Goal: Transaction & Acquisition: Purchase product/service

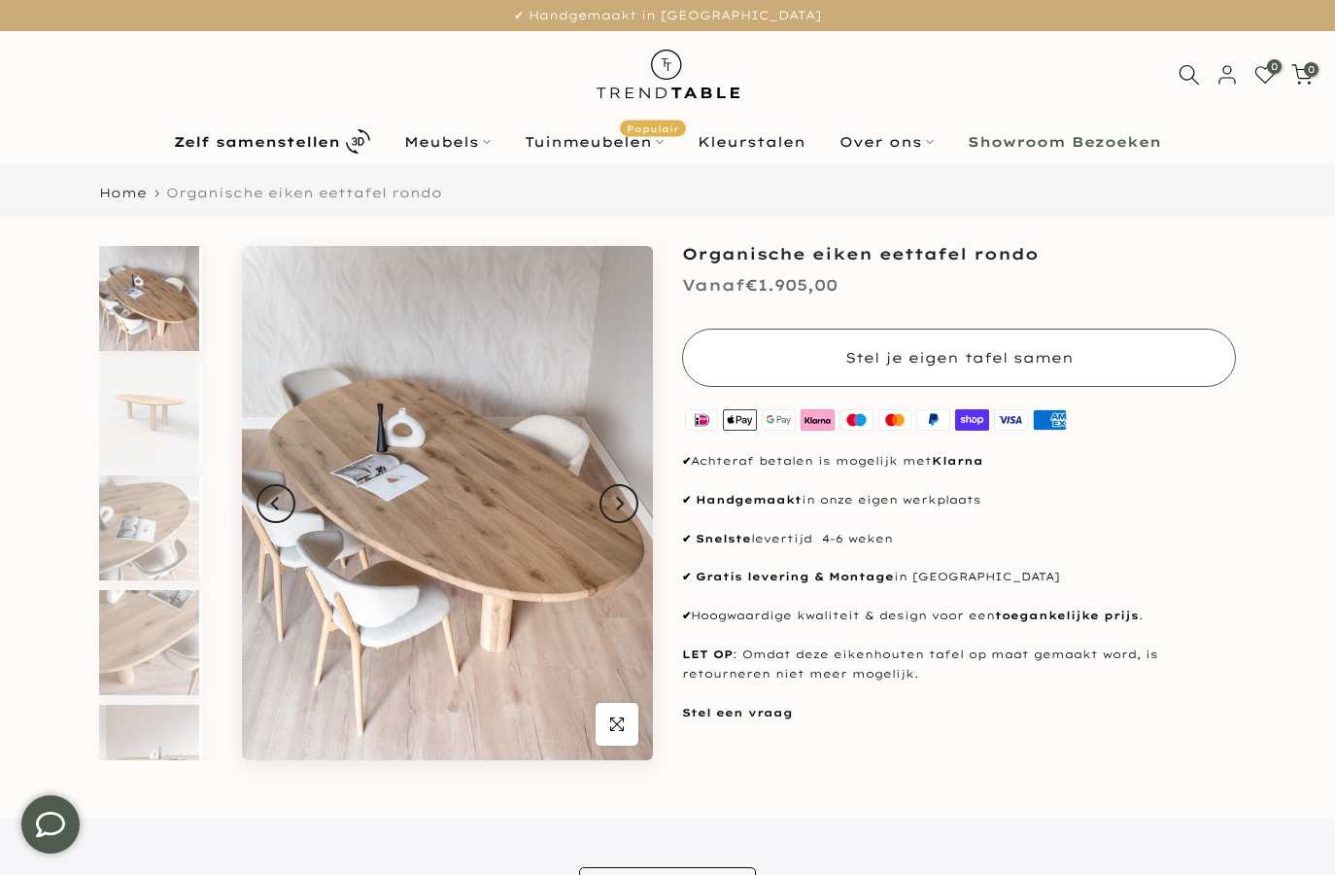
click at [958, 365] on span "Stel je eigen tafel samen" at bounding box center [959, 357] width 228 height 17
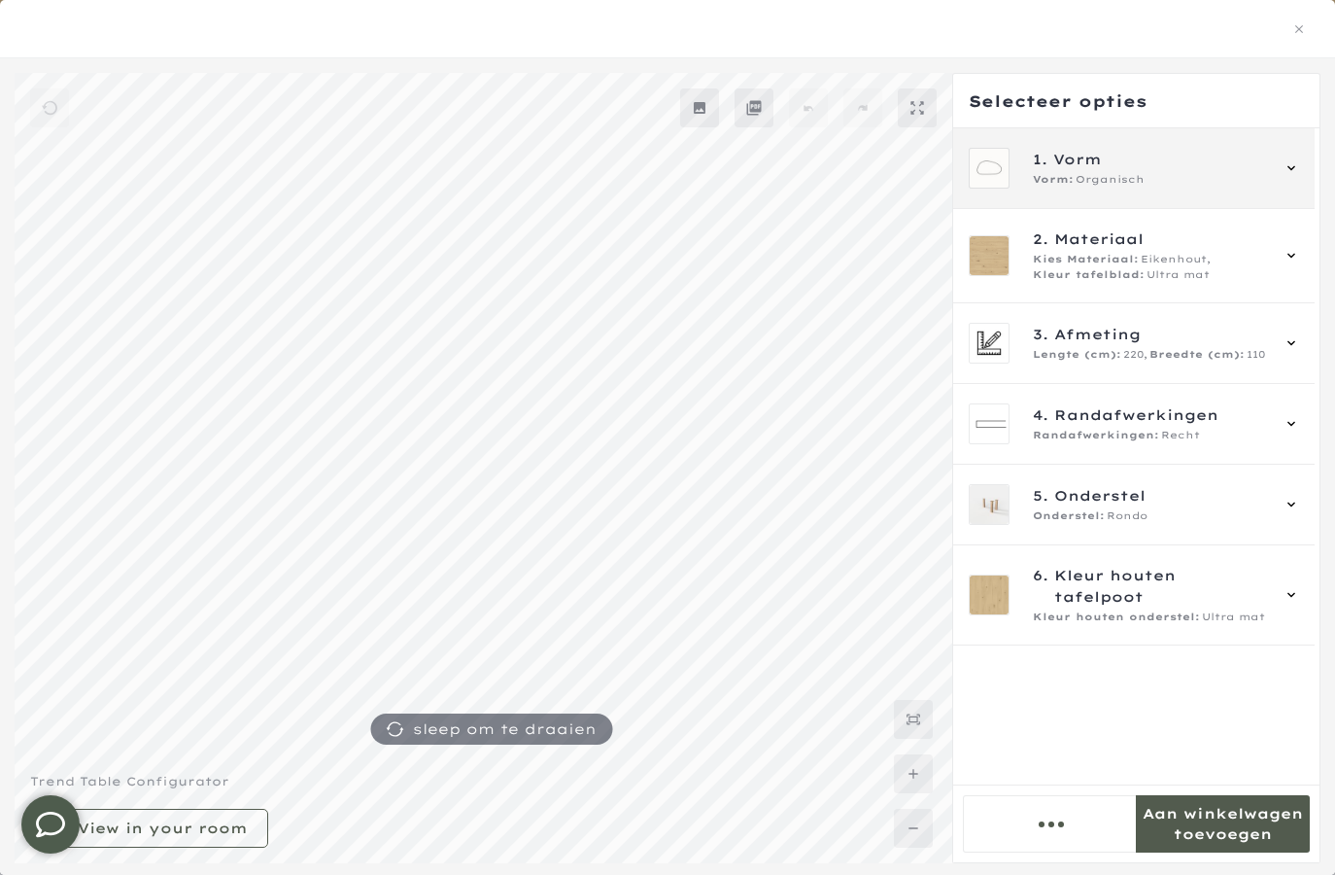
click at [1247, 168] on span "1. Vorm" at bounding box center [1150, 159] width 235 height 21
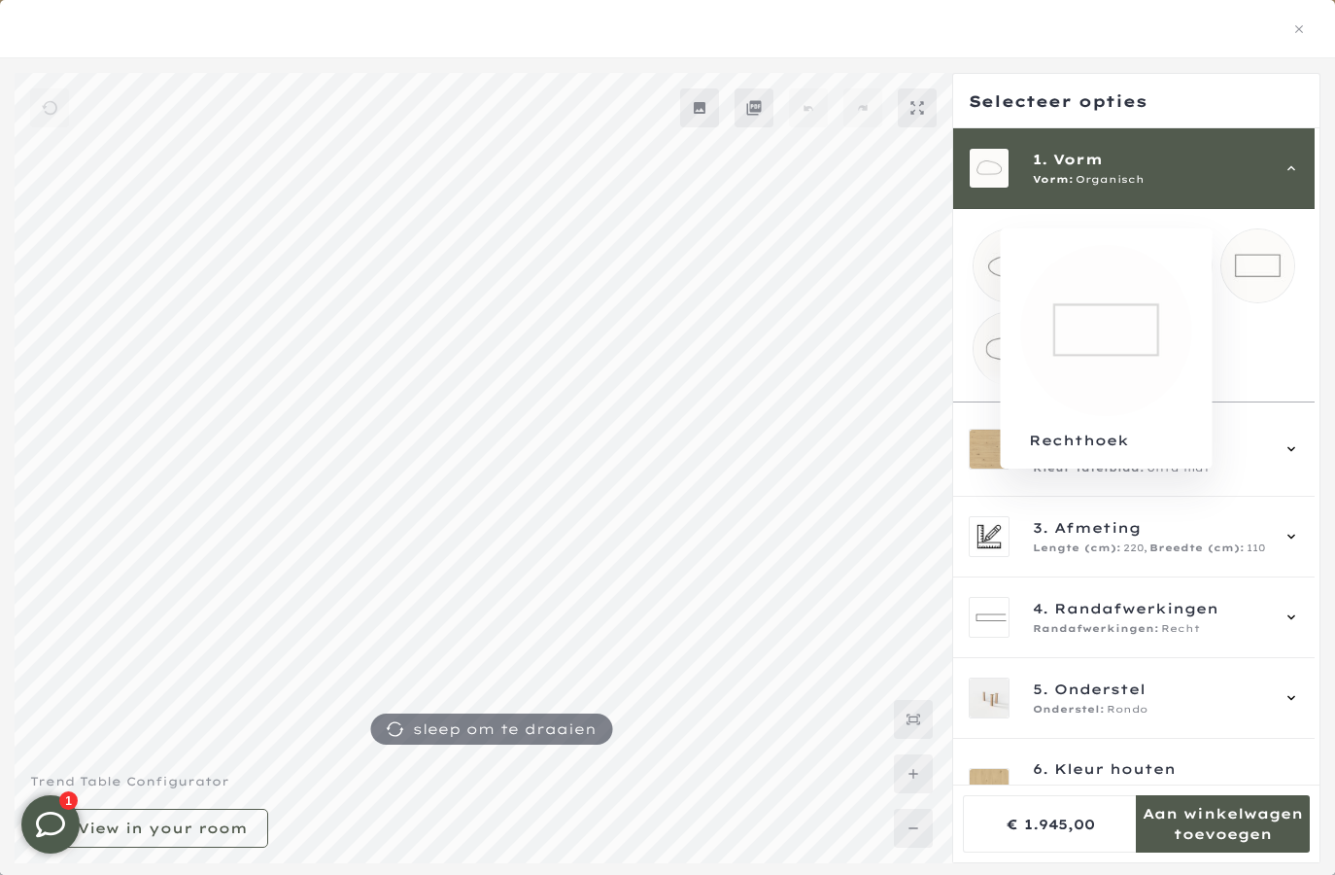
click at [1255, 256] on mmq-loader at bounding box center [1258, 265] width 73 height 73
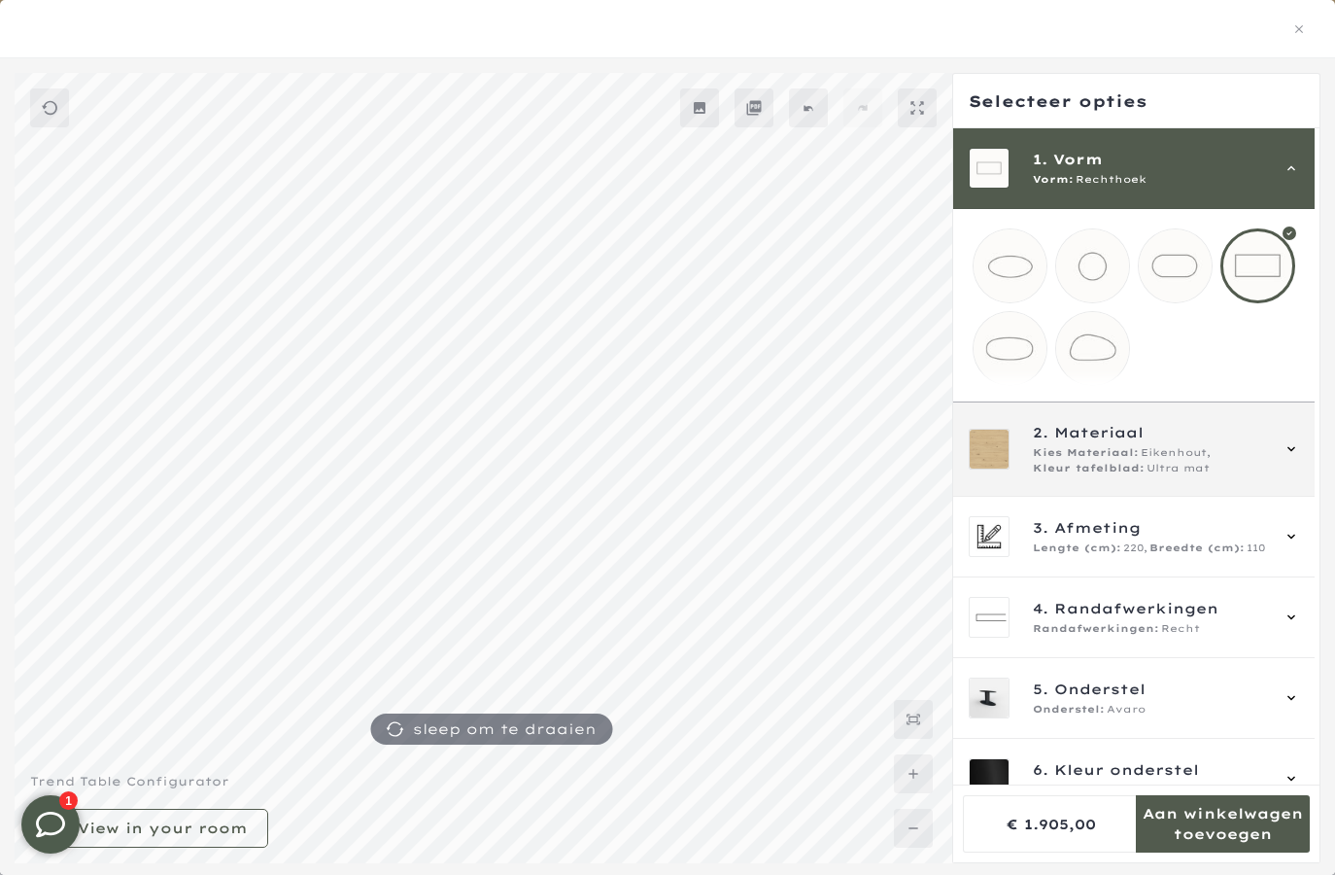
click at [1246, 460] on div "2. Materiaal Kies Materiaal: Eikenhout, Kleur tafelblad: Ultra mat" at bounding box center [1150, 449] width 235 height 54
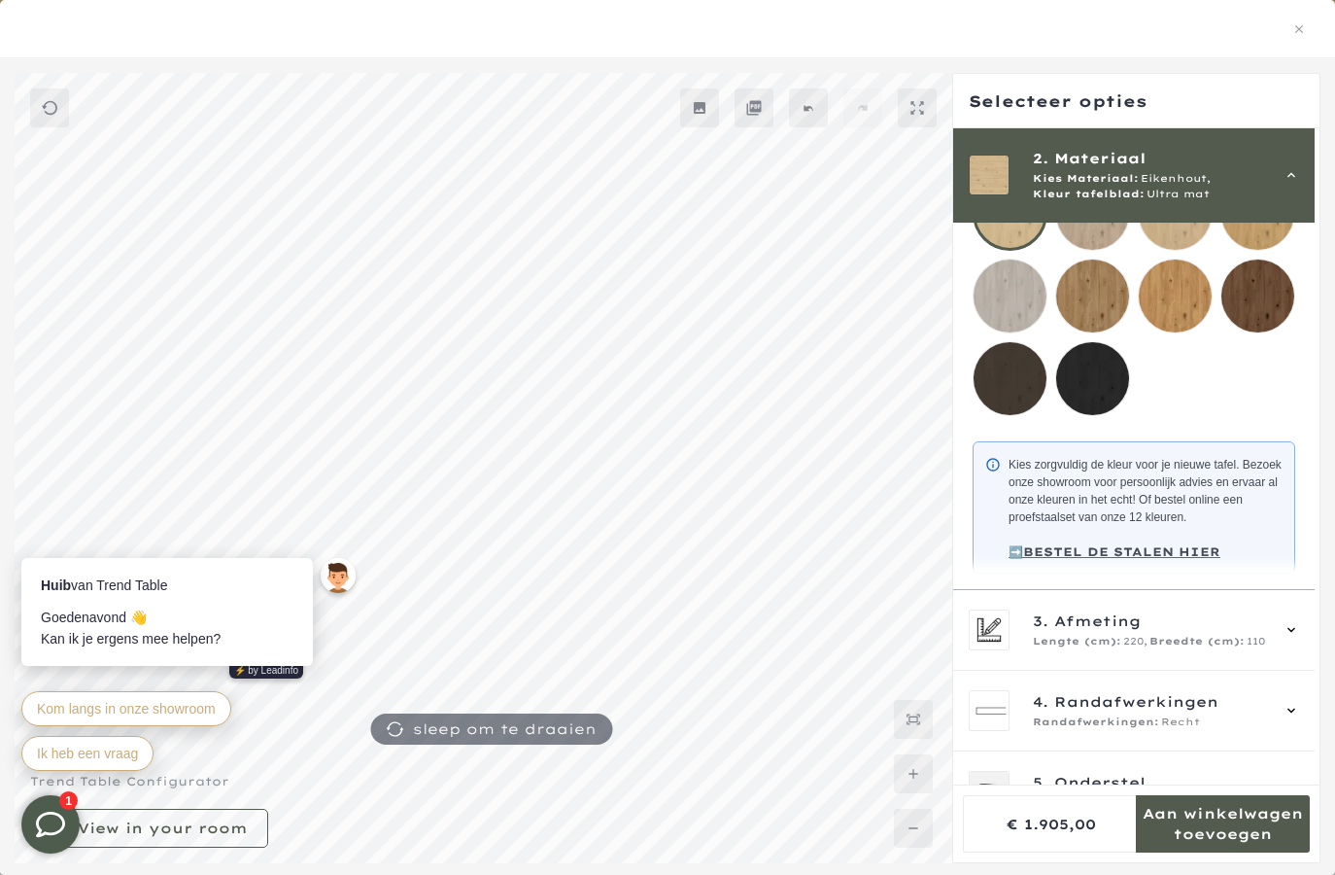
scroll to position [237, 0]
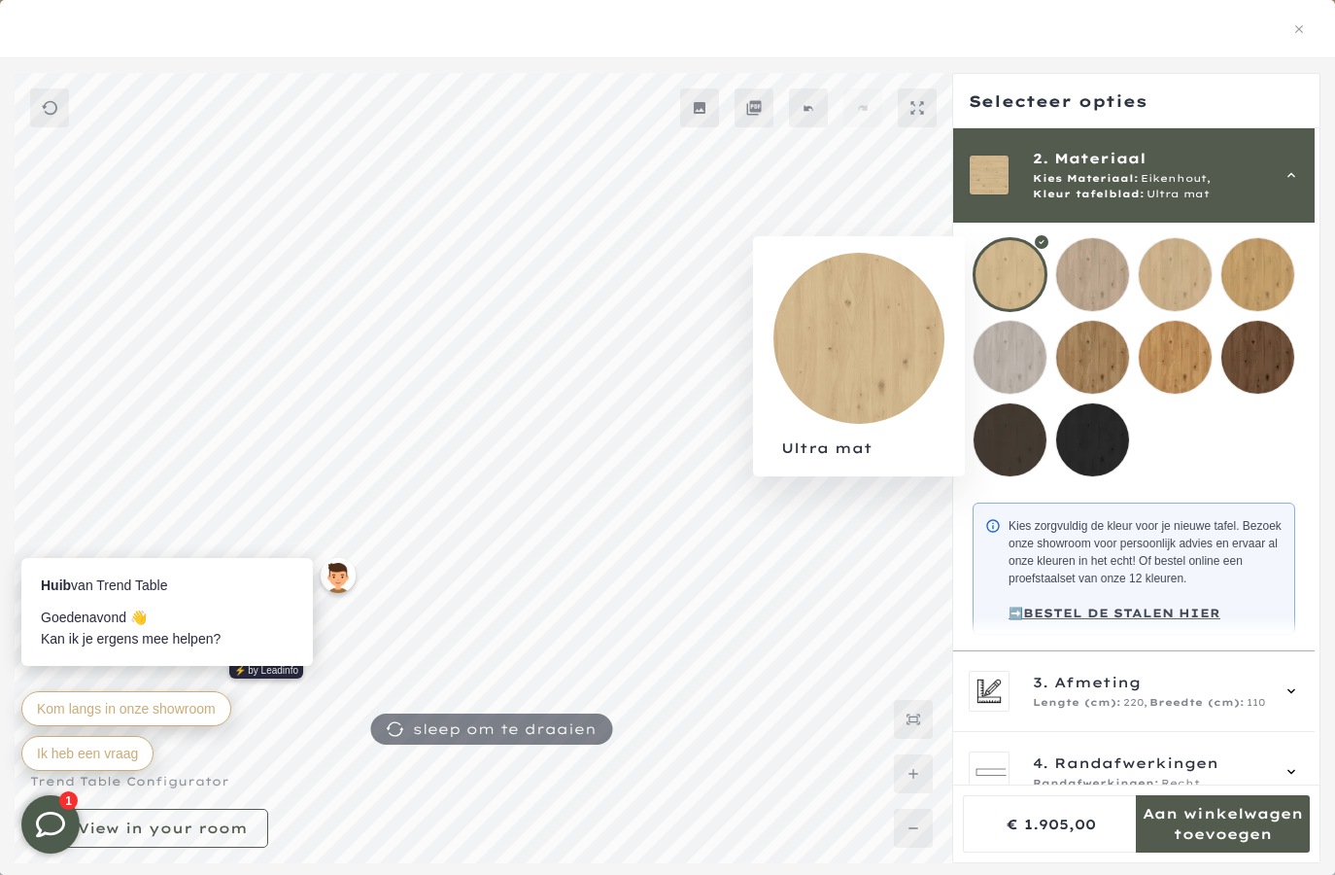
click at [1037, 268] on div at bounding box center [1010, 274] width 75 height 75
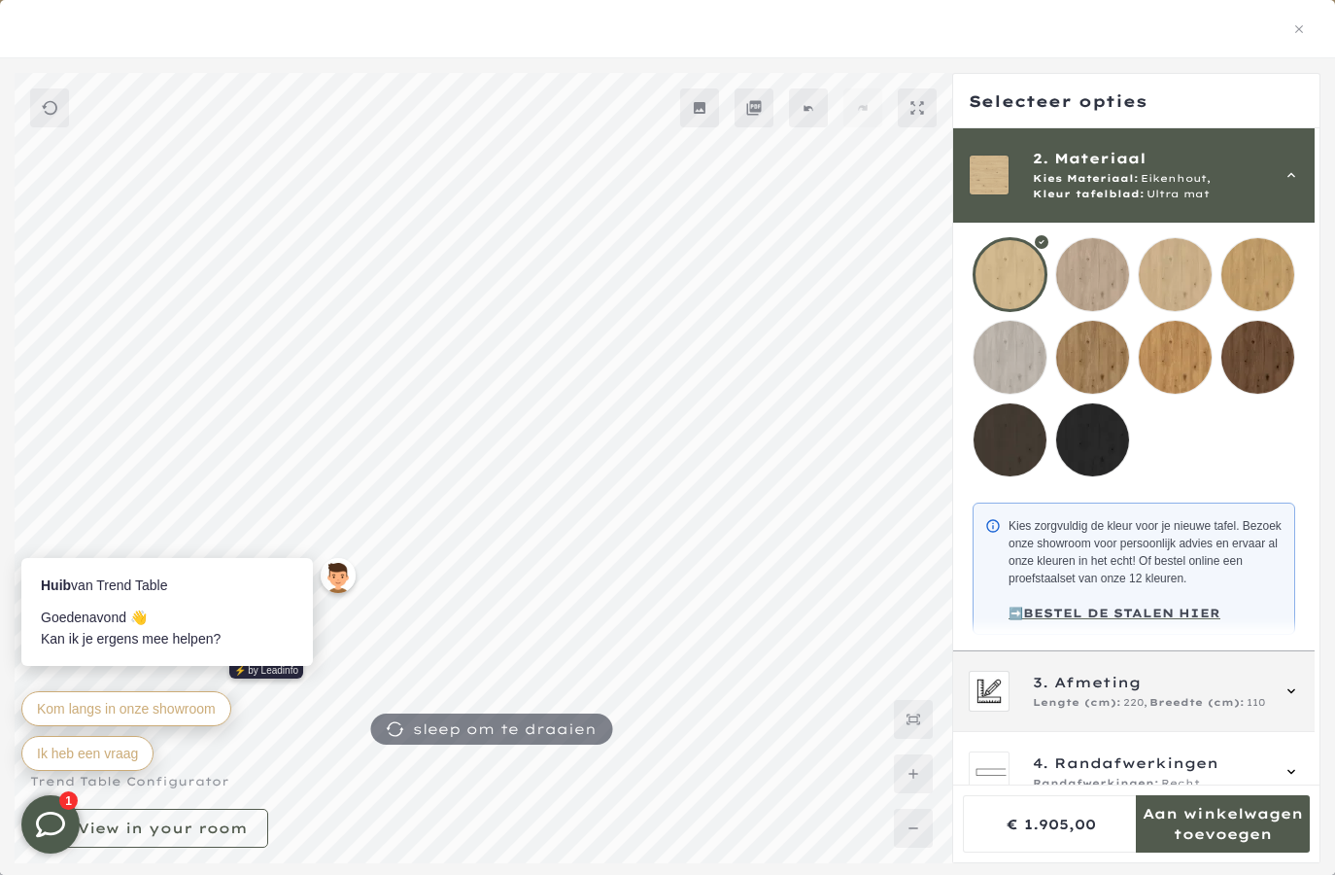
click at [1286, 702] on div "3. Afmeting Lengte (cm): 220, Breedte (cm): 110" at bounding box center [1134, 691] width 330 height 41
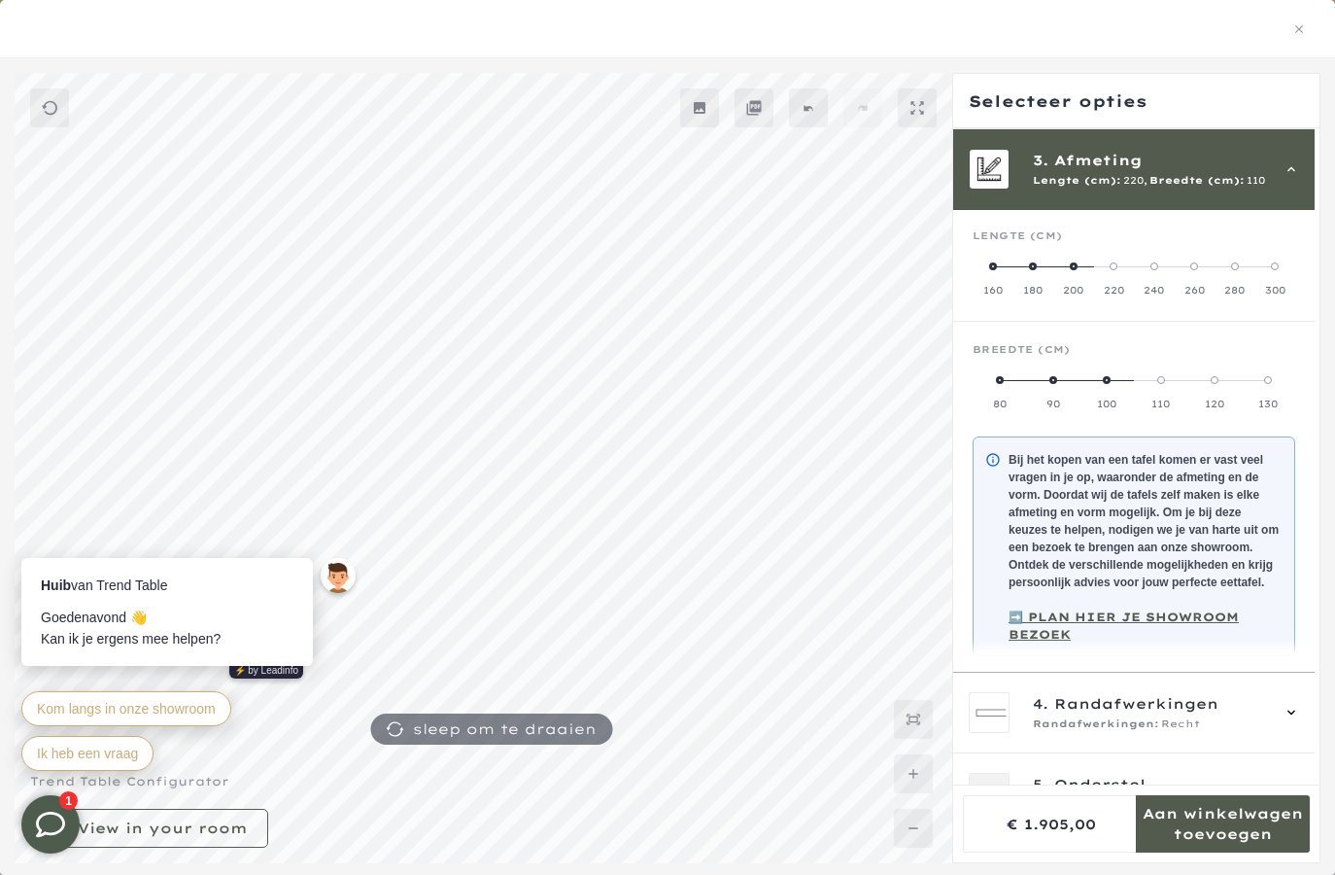
scroll to position [175, 0]
drag, startPoint x: 1154, startPoint y: 380, endPoint x: 1109, endPoint y: 381, distance: 45.7
click at [1109, 381] on mmq-radio-scale at bounding box center [1134, 390] width 323 height 39
click at [1109, 380] on span at bounding box center [1107, 379] width 8 height 8
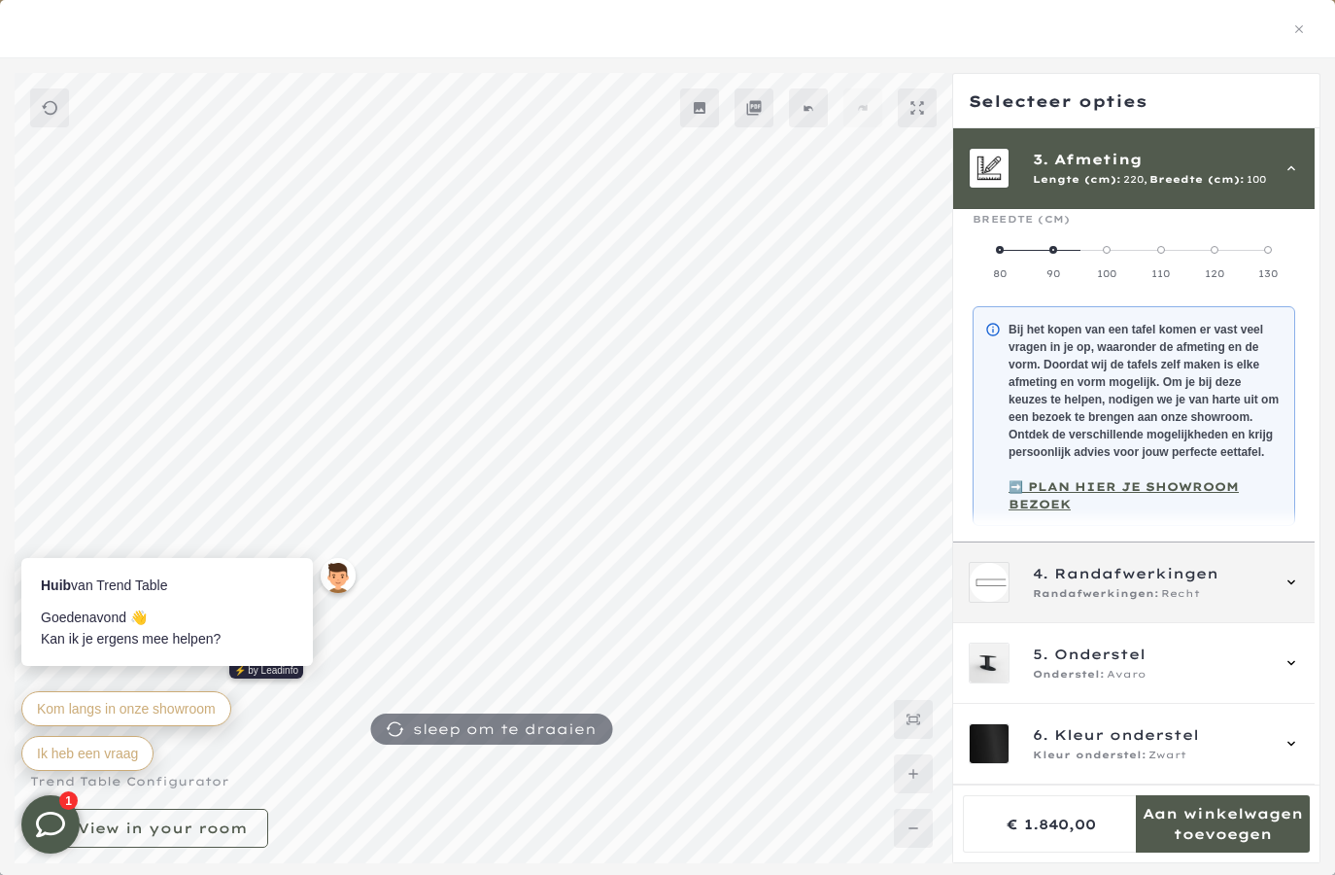
click at [1293, 573] on div "4. Randafwerkingen Randafwerkingen: Recht" at bounding box center [1134, 582] width 330 height 41
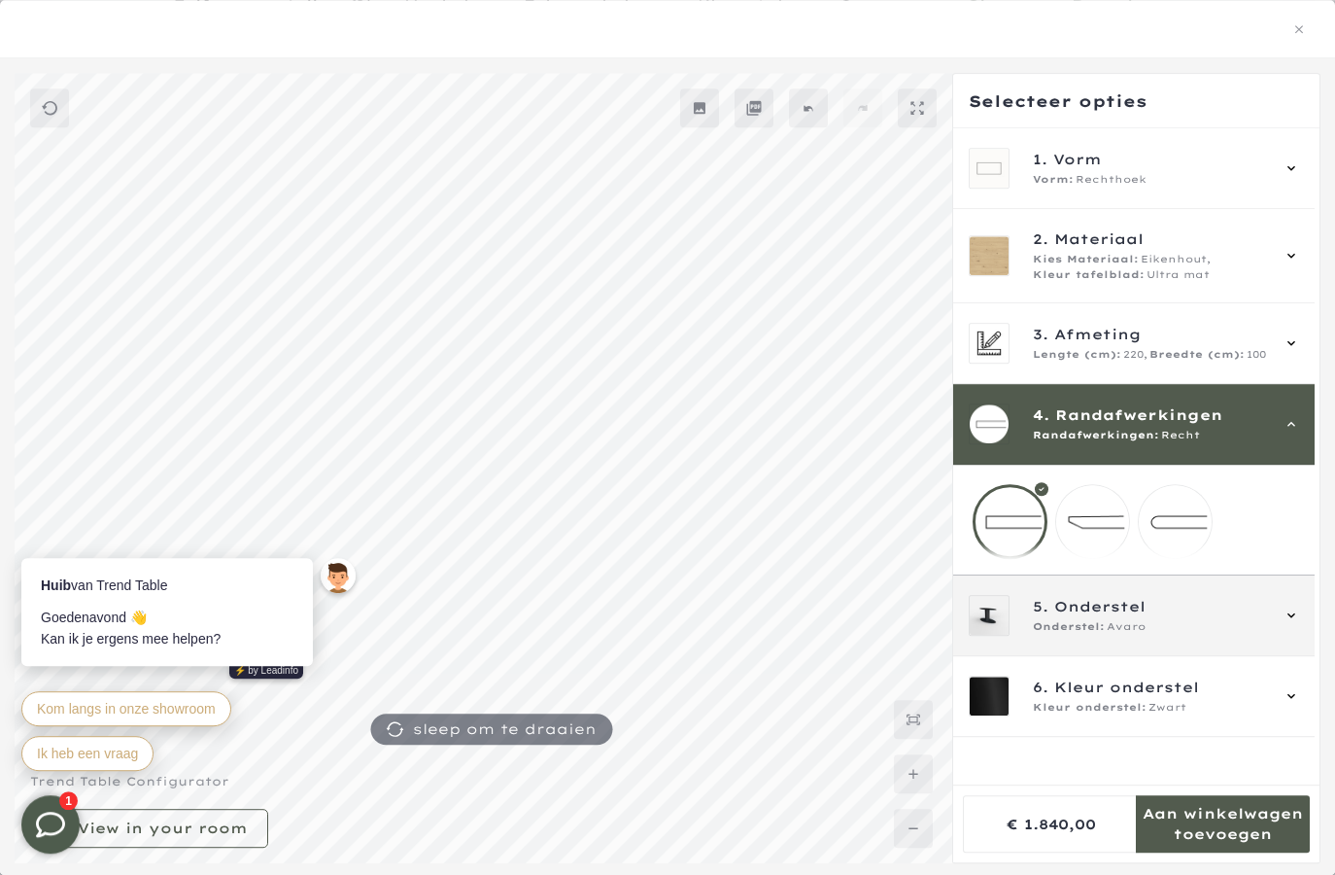
scroll to position [140, 0]
click at [1291, 622] on div "5. Onderstel Onderstel: Avaro" at bounding box center [1134, 615] width 330 height 41
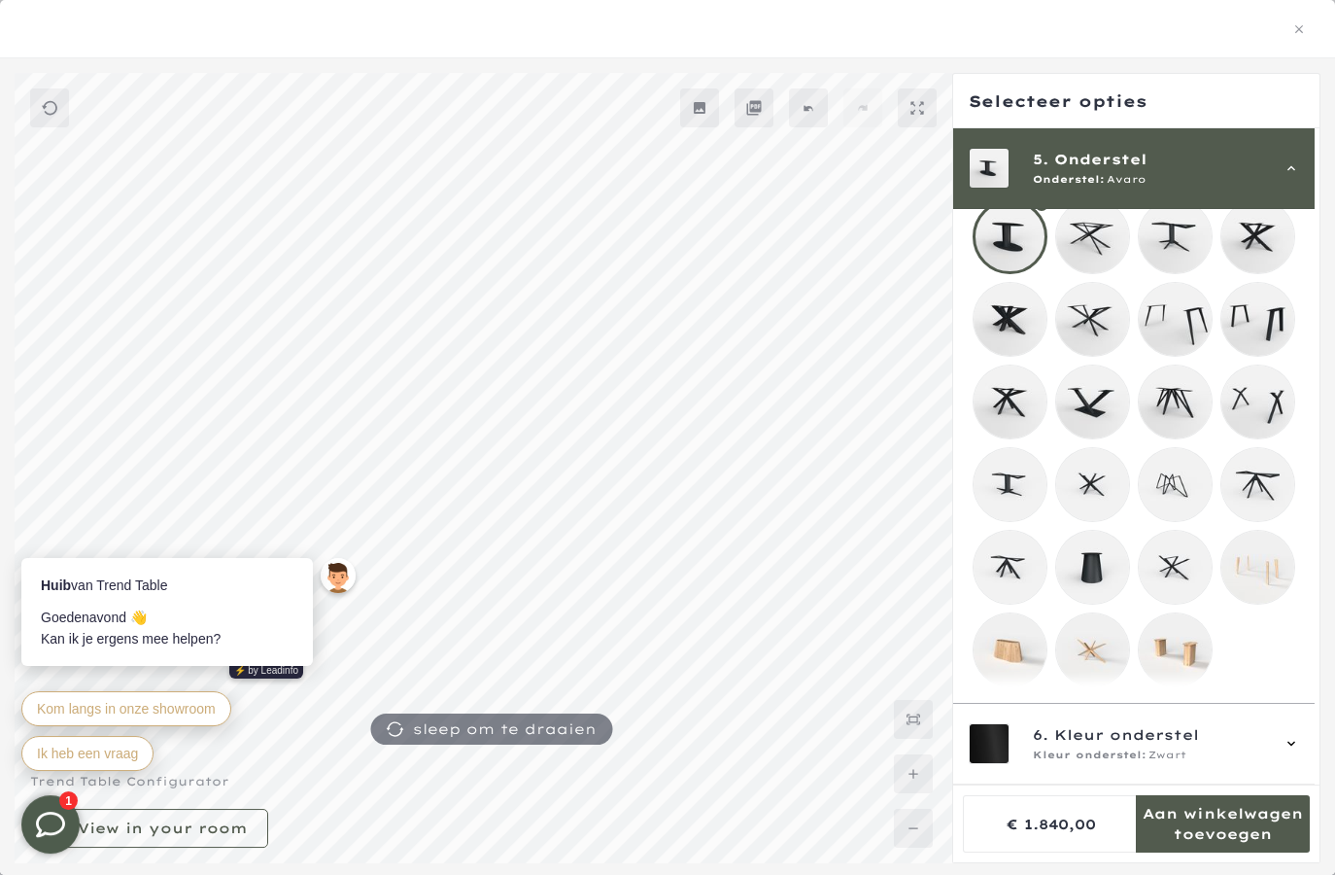
scroll to position [435, 0]
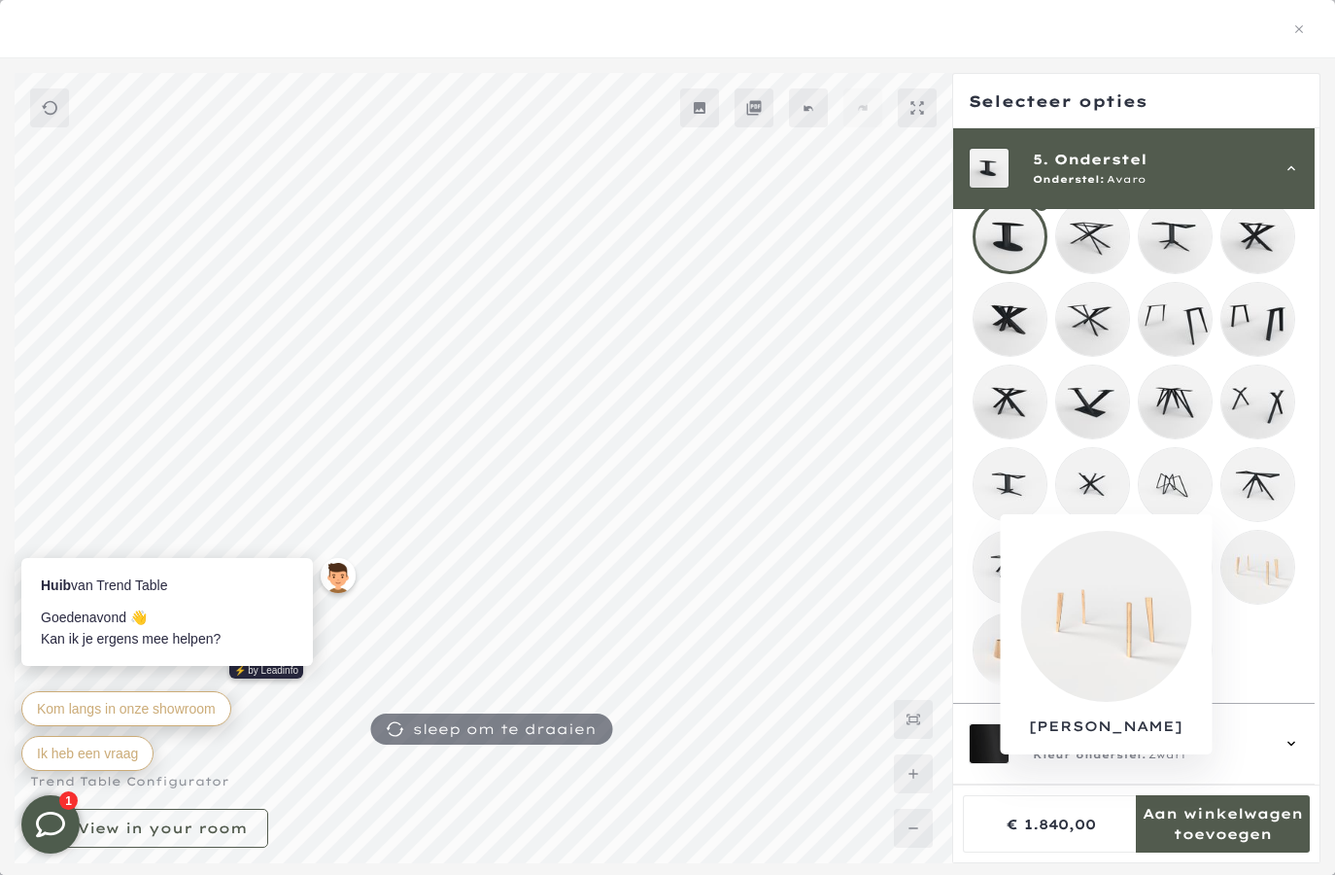
click at [1270, 544] on mmq-loader at bounding box center [1258, 567] width 73 height 73
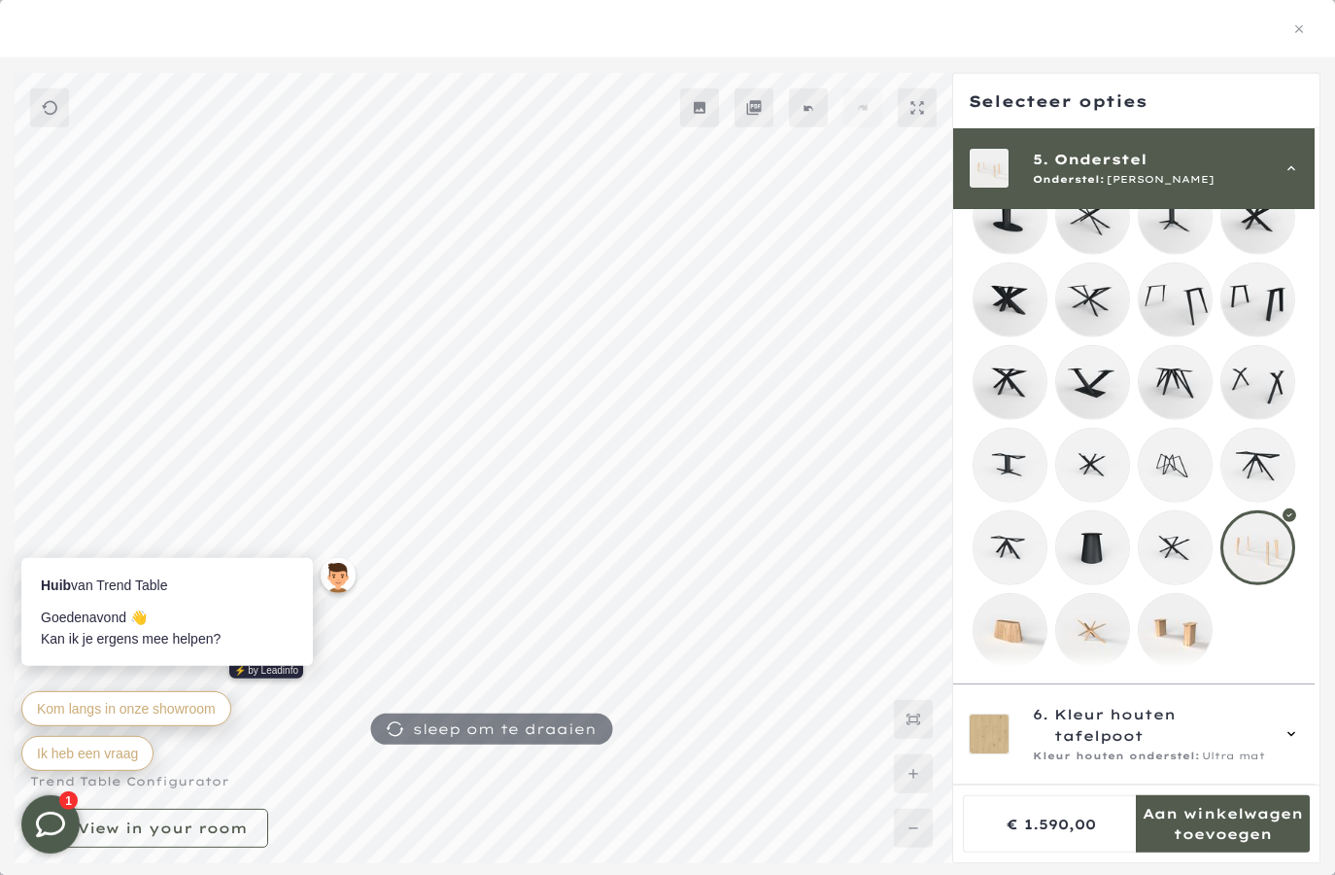
scroll to position [482, 0]
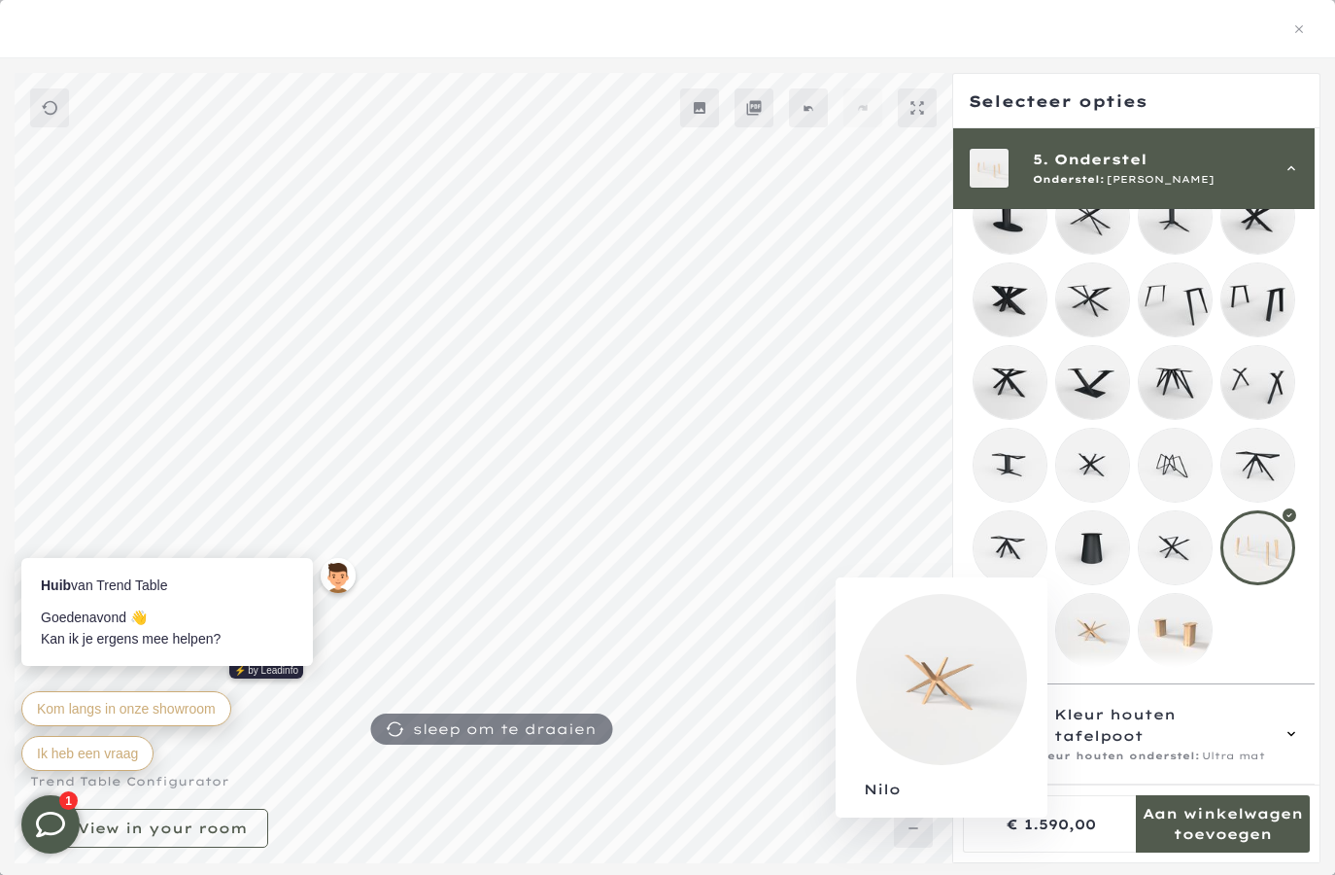
click at [1110, 612] on mmq-loader at bounding box center [1092, 630] width 73 height 73
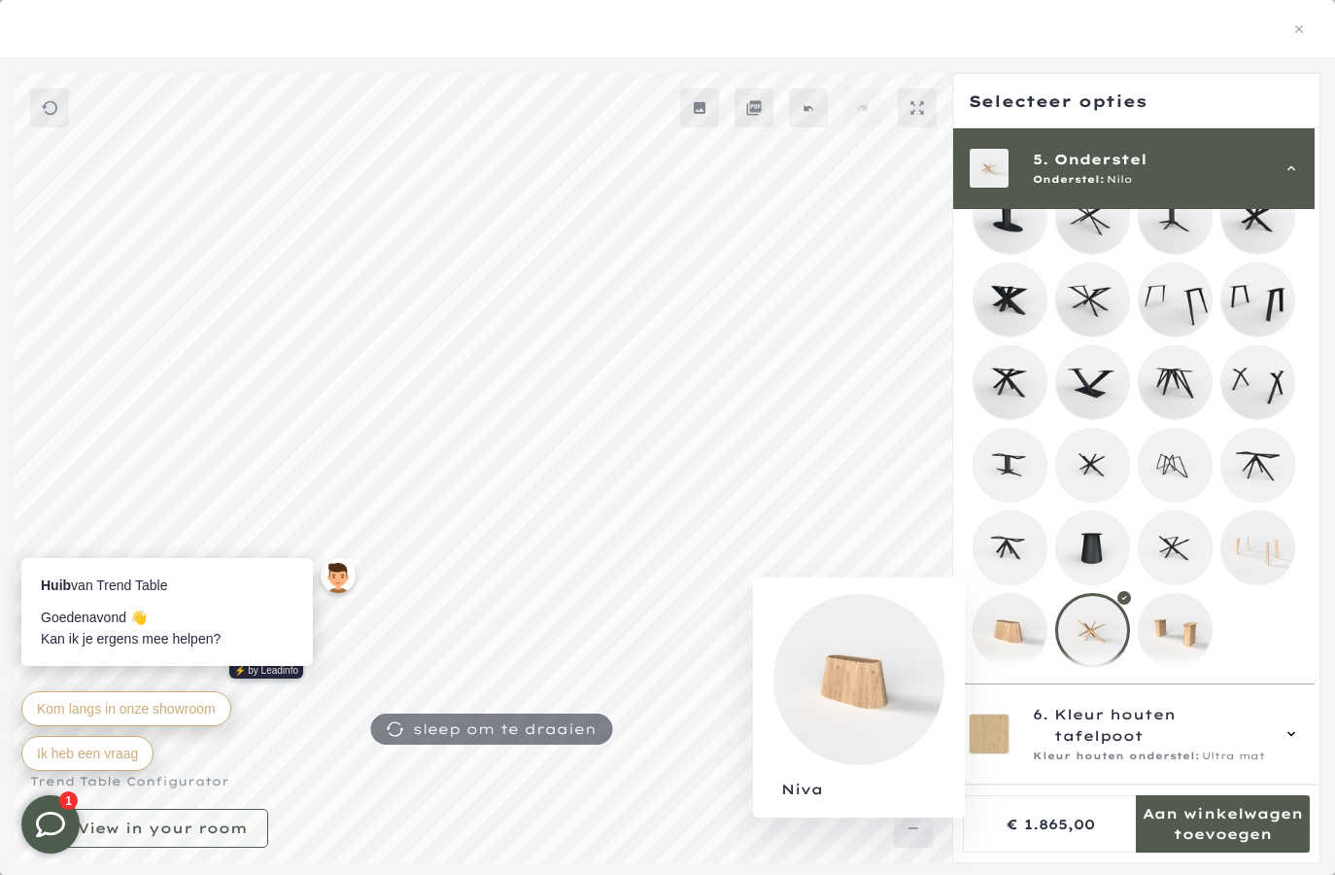
click at [1006, 617] on mmq-loader at bounding box center [1010, 630] width 73 height 73
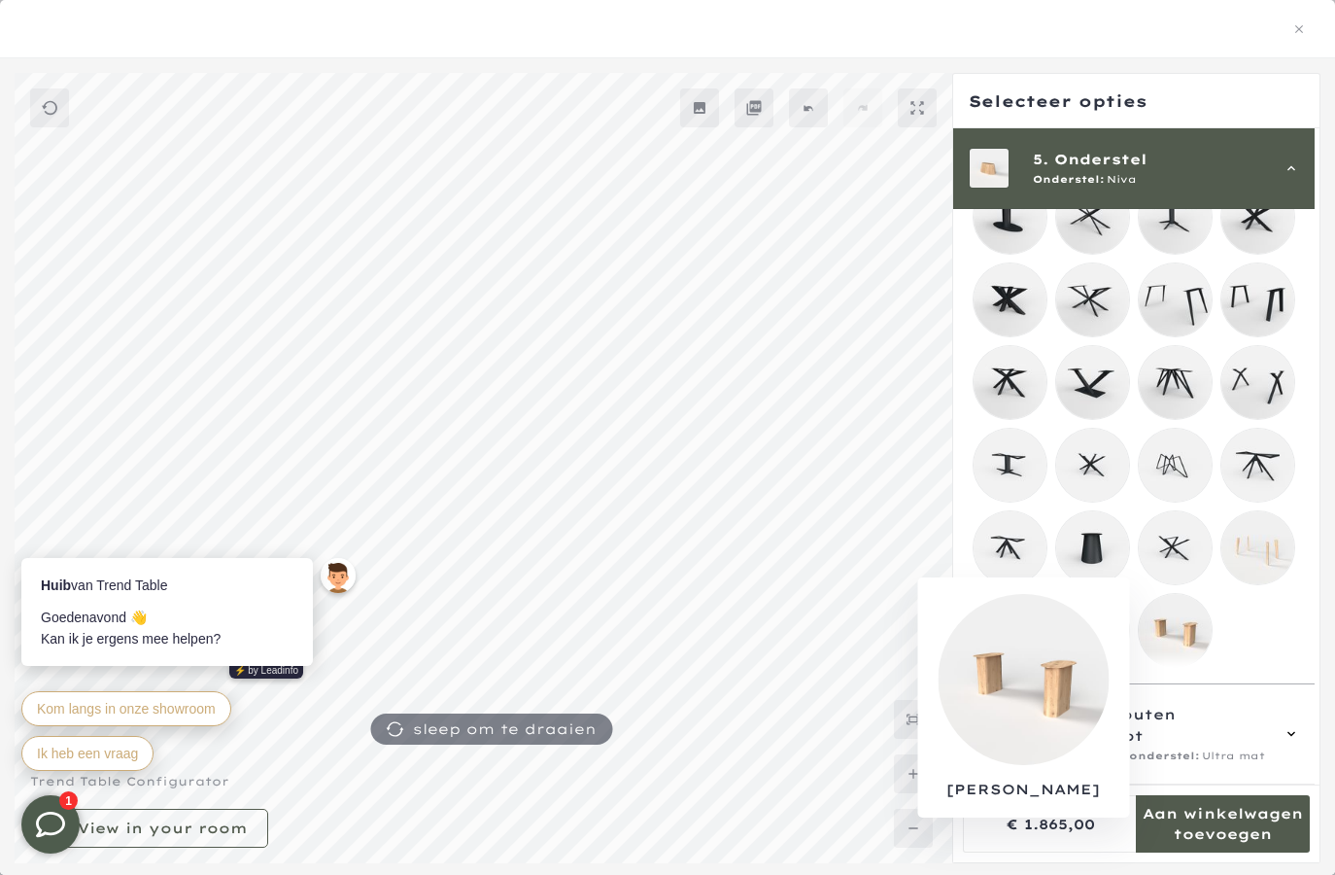
click at [1197, 621] on mmq-loader at bounding box center [1175, 630] width 73 height 73
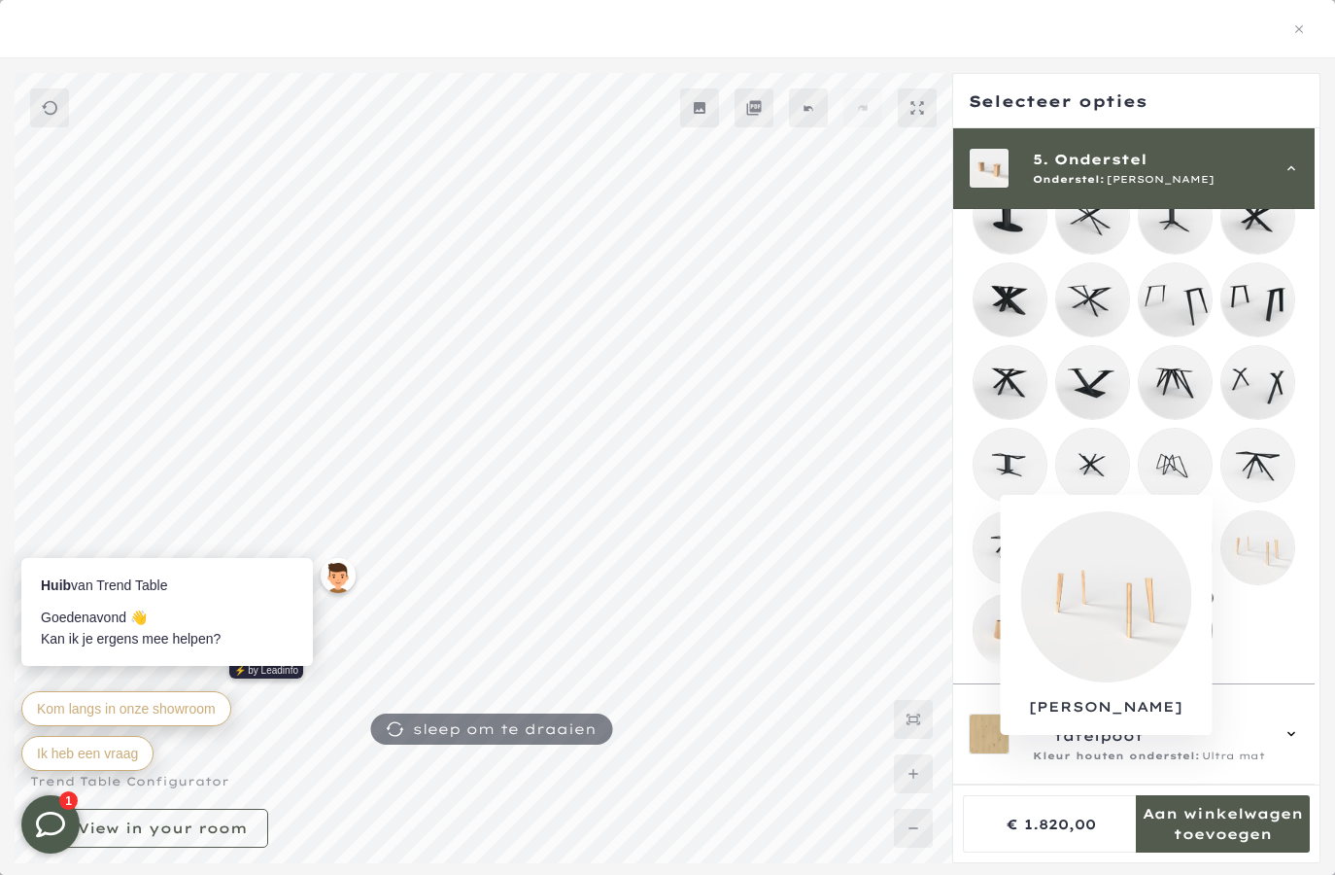
click at [1264, 548] on mmq-loader at bounding box center [1258, 547] width 73 height 73
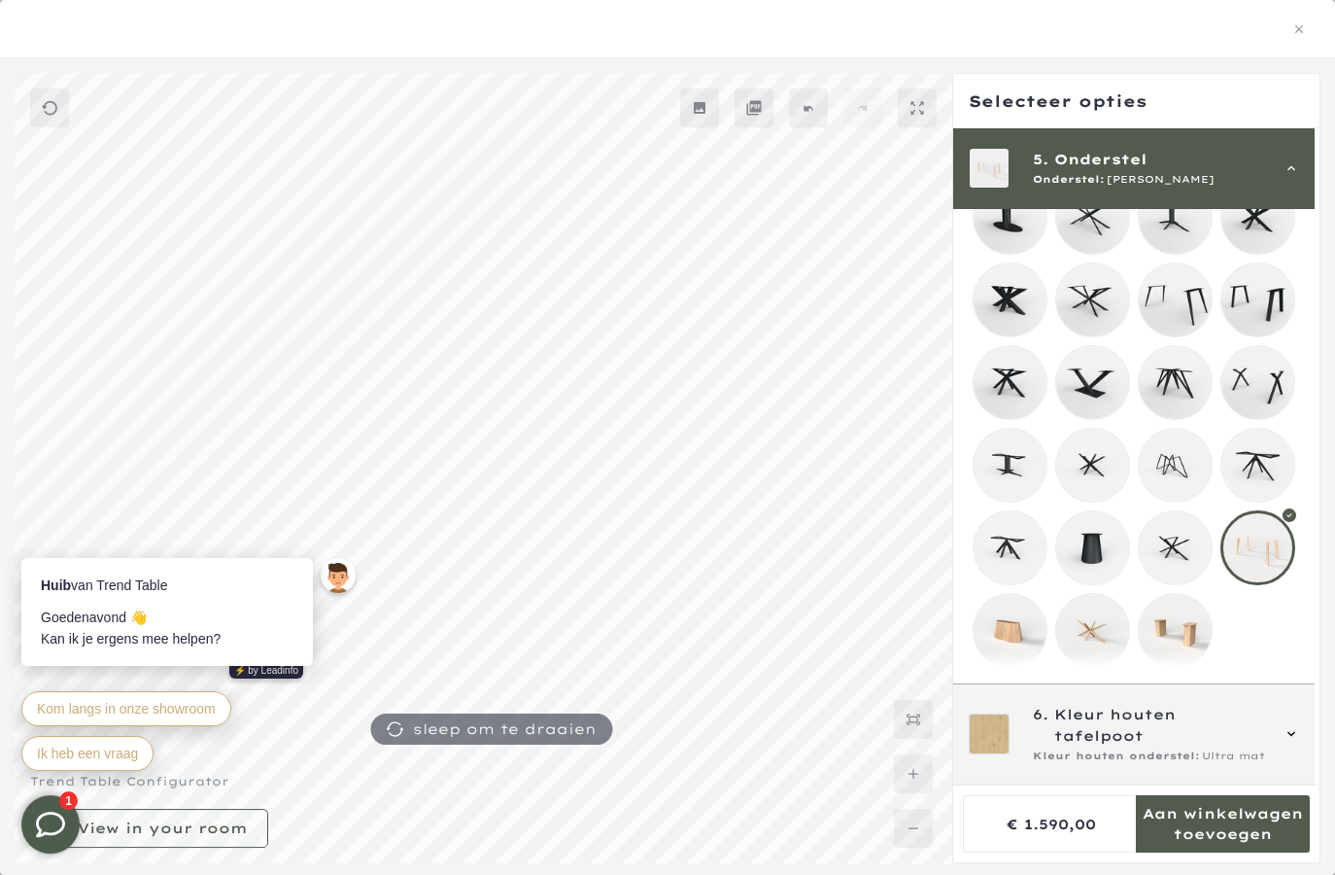
scroll to position [793, 0]
click at [1288, 735] on icon at bounding box center [1292, 734] width 16 height 16
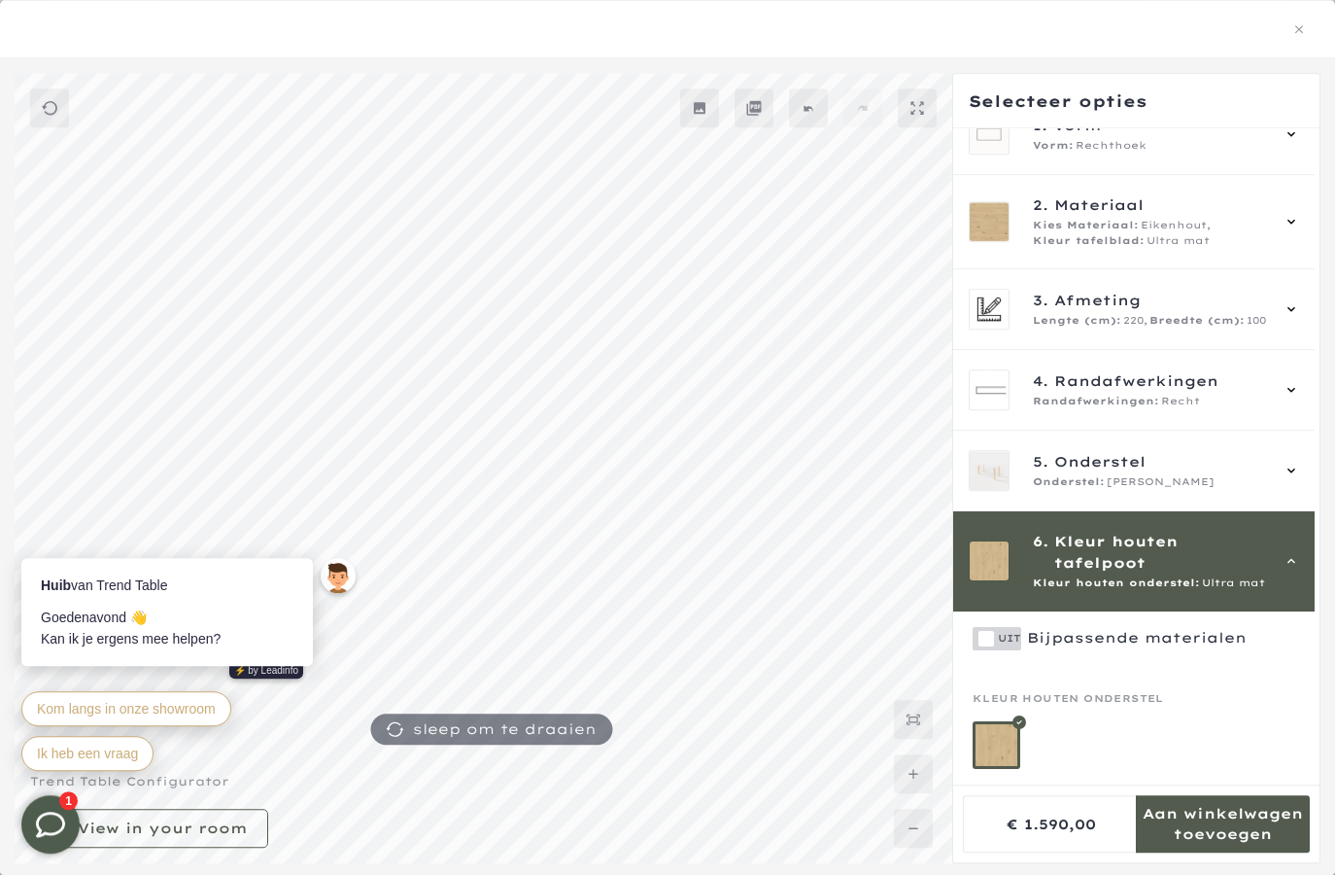
scroll to position [1073, 0]
click at [42, 533] on icon at bounding box center [37, 535] width 10 height 10
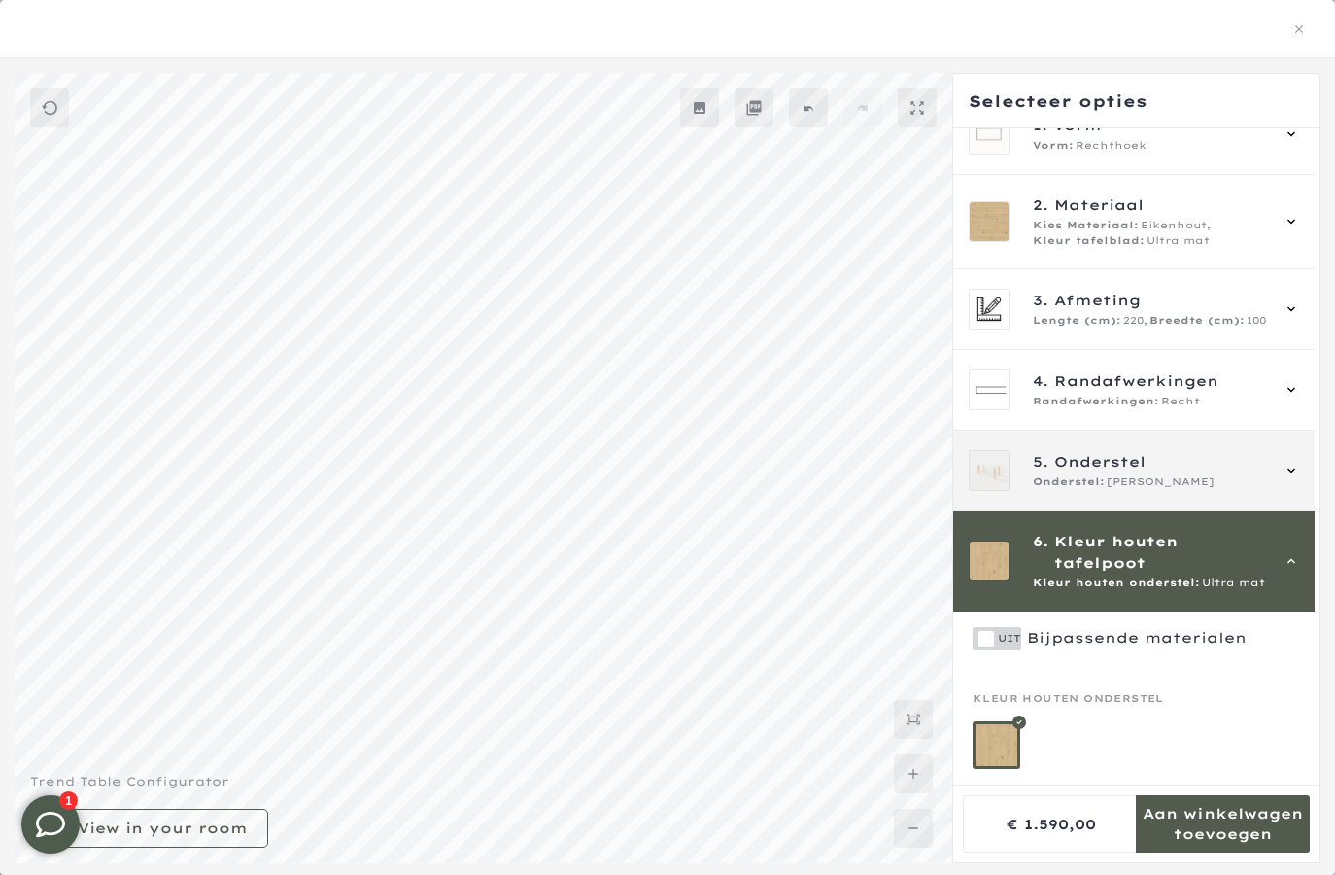
click at [1196, 474] on div "Onderstel: [PERSON_NAME]" at bounding box center [1150, 482] width 235 height 16
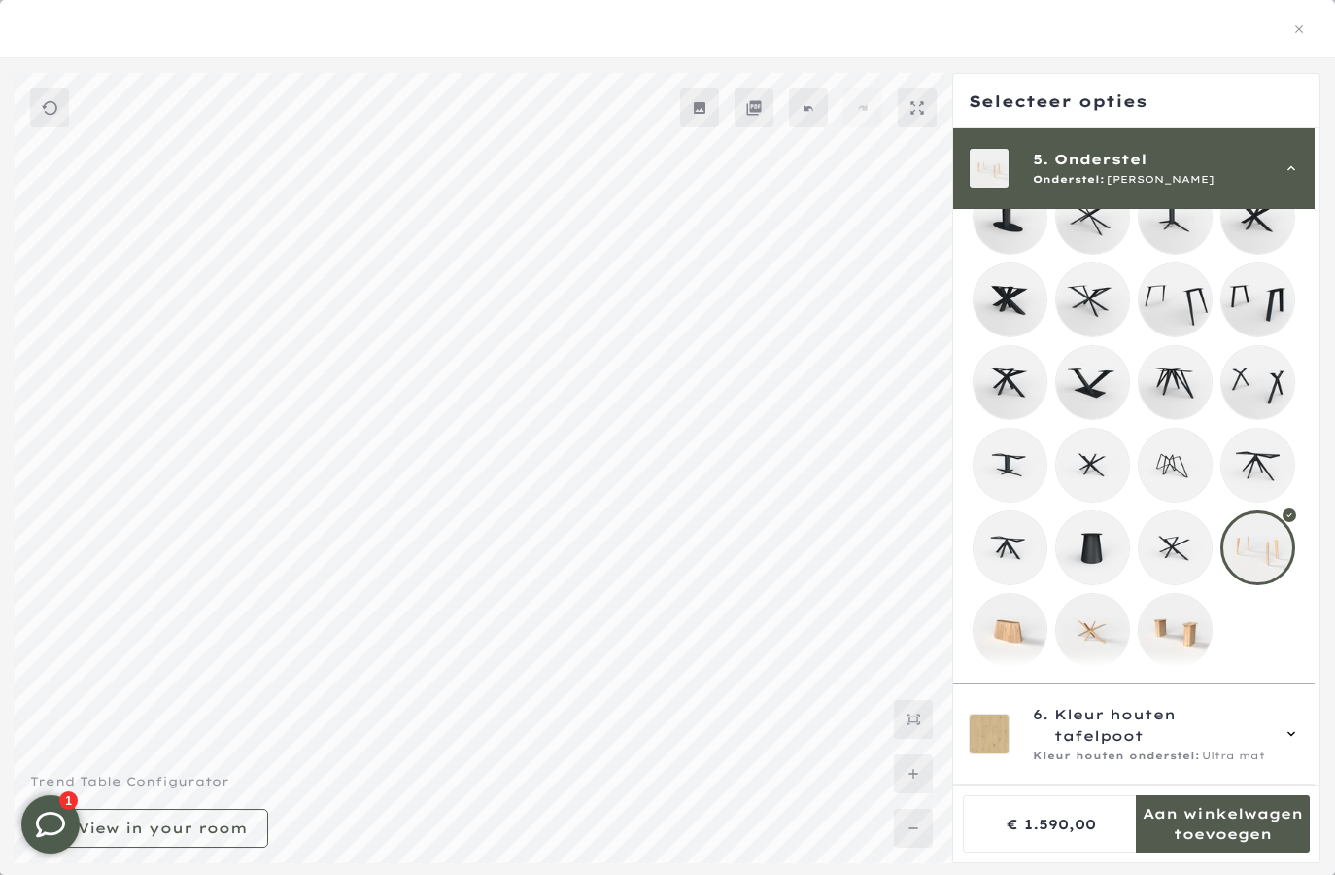
scroll to position [1368, 0]
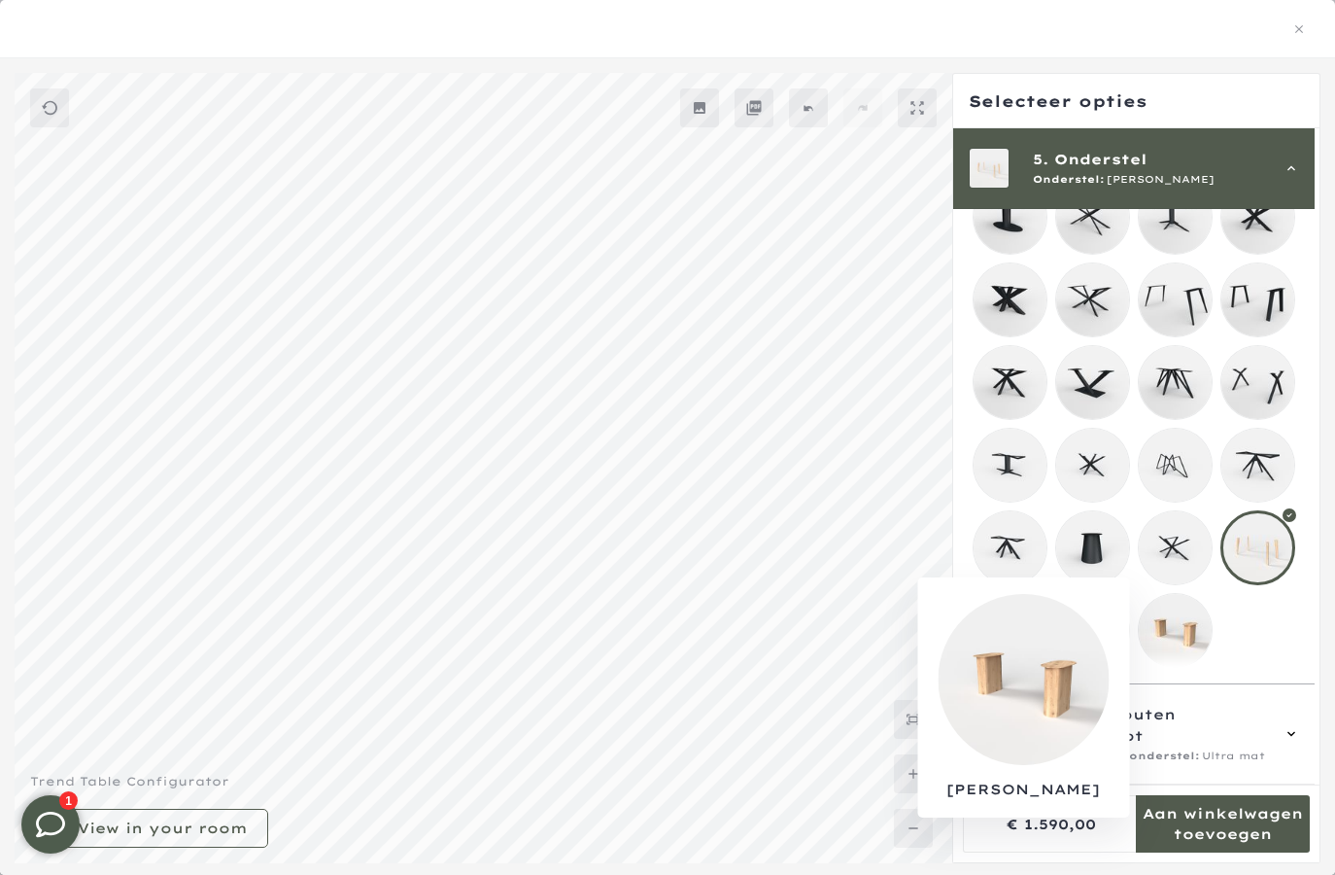
click at [1173, 615] on mmq-loader at bounding box center [1175, 630] width 73 height 73
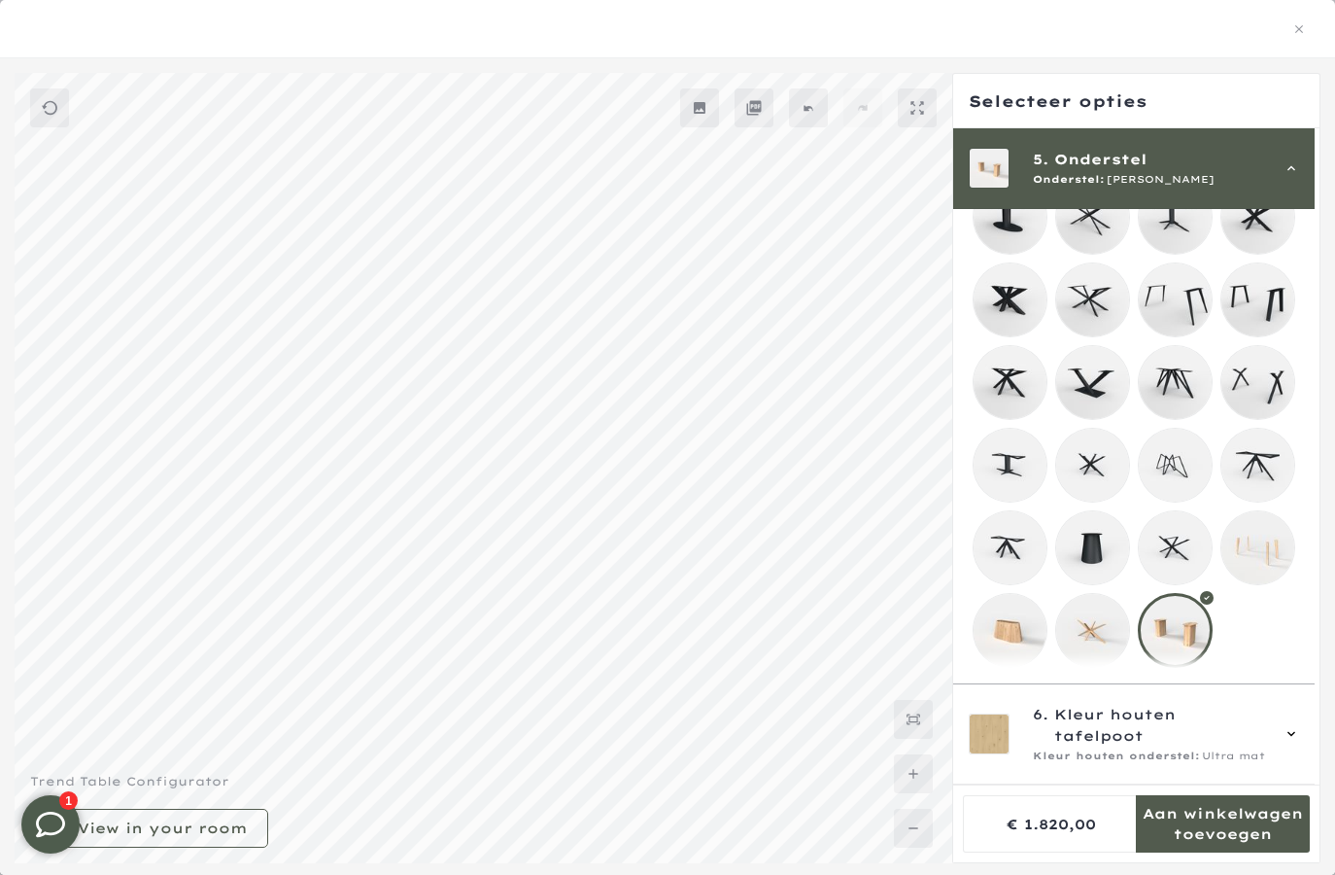
click at [1270, 546] on mmq-loader at bounding box center [1258, 547] width 73 height 73
click at [1291, 167] on icon at bounding box center [1292, 168] width 16 height 16
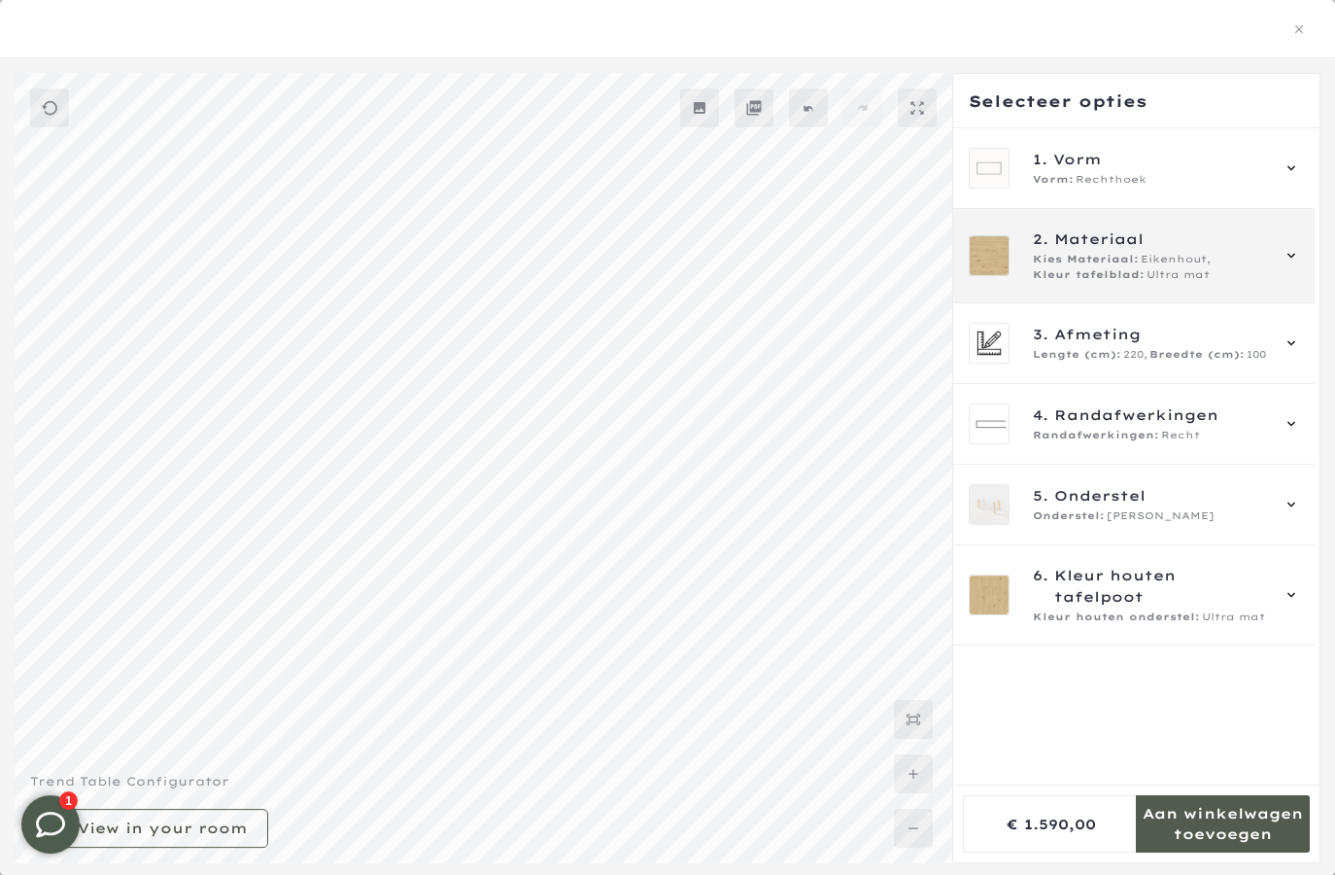
scroll to position [653, 0]
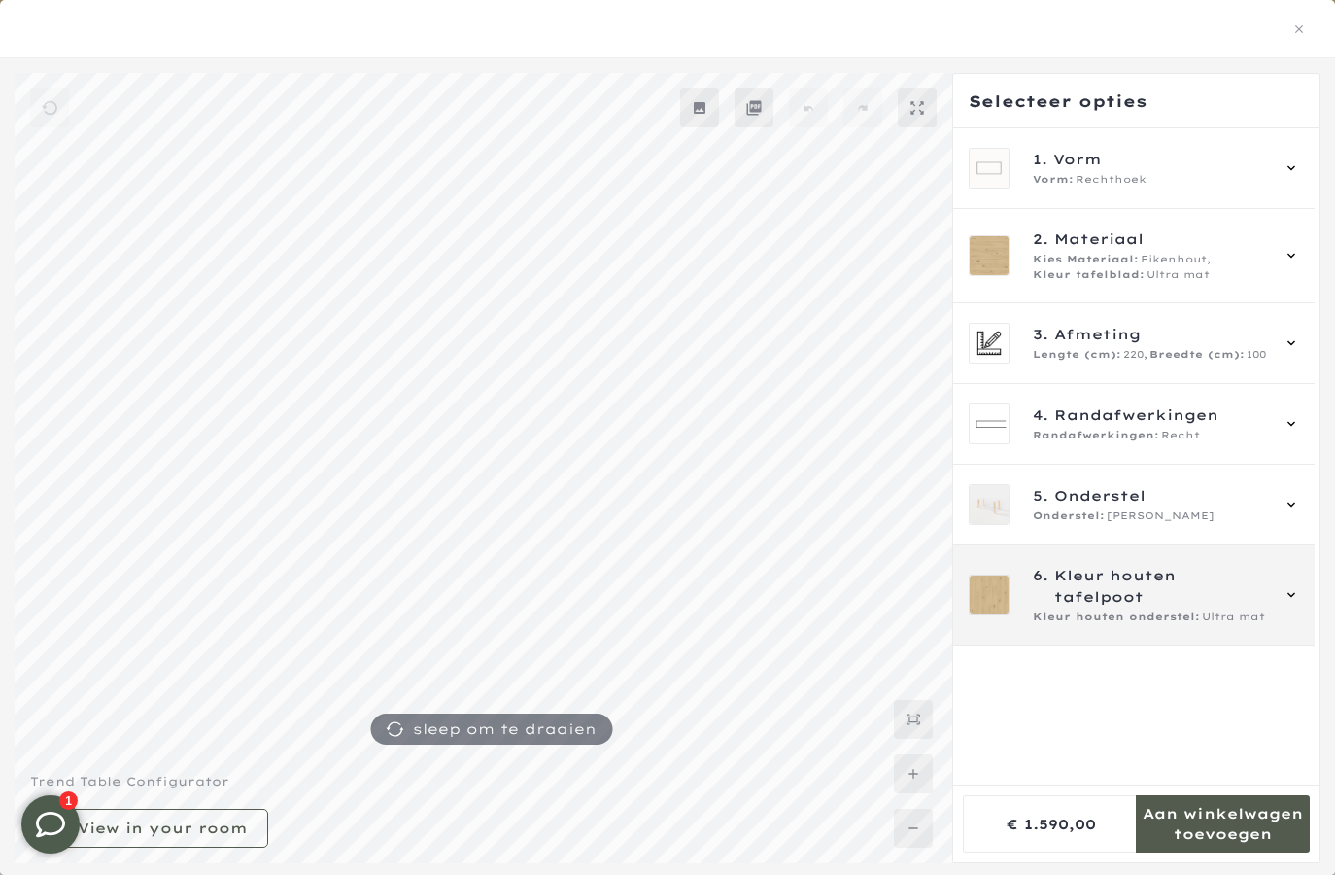
click at [1193, 604] on span "Kleur houten tafelpoot" at bounding box center [1161, 586] width 214 height 43
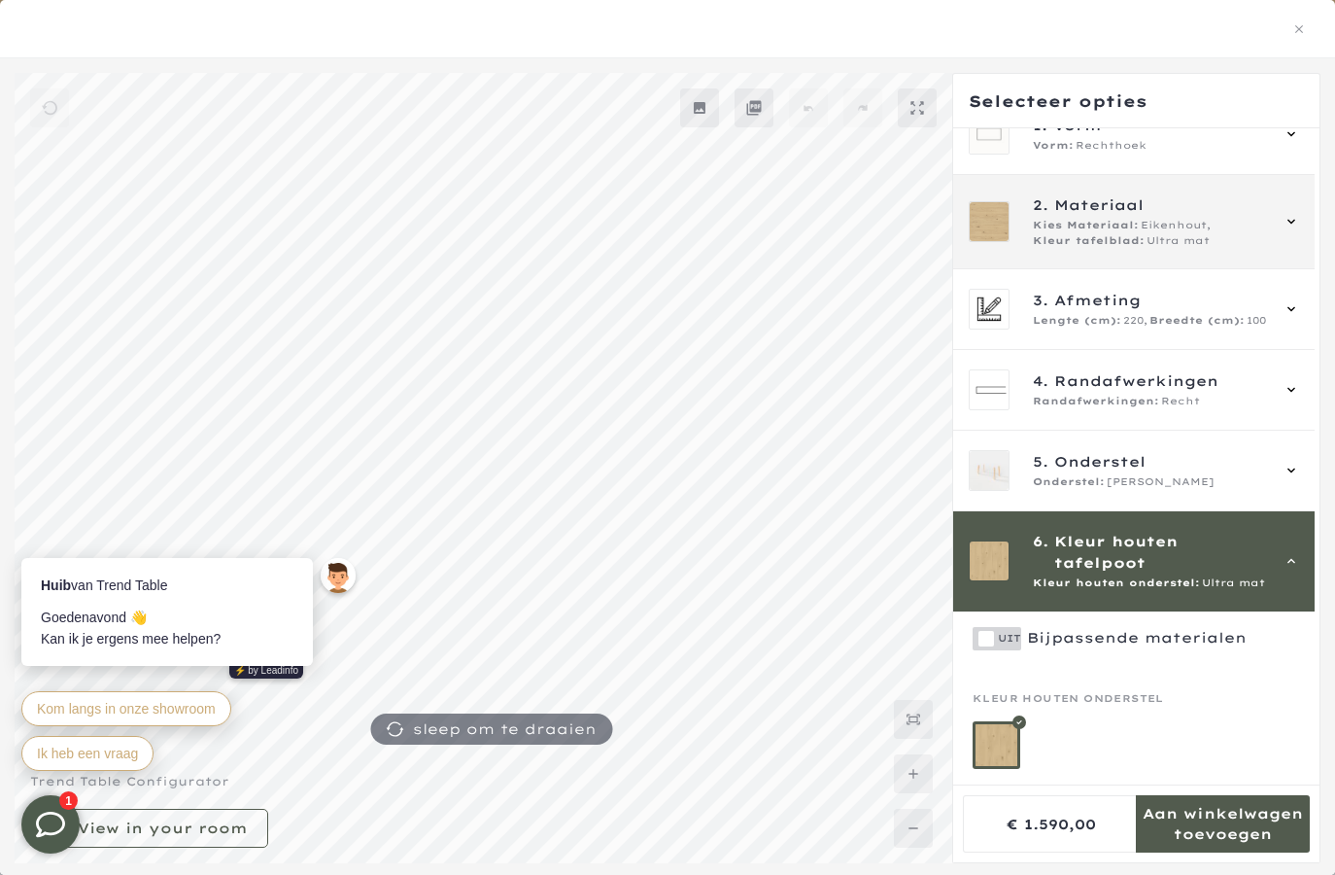
click at [1287, 214] on icon at bounding box center [1292, 222] width 16 height 16
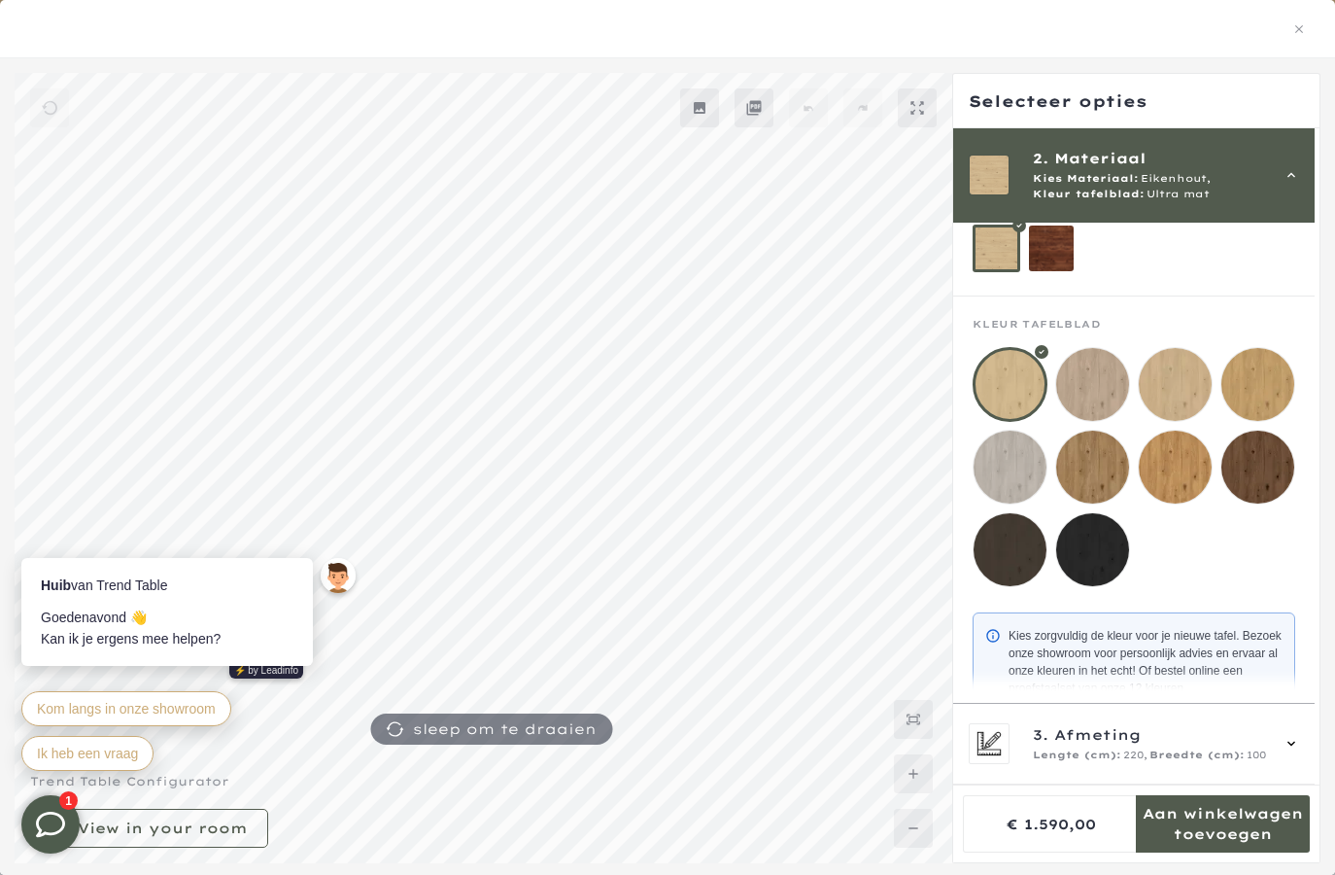
scroll to position [128, 0]
click at [1292, 171] on icon at bounding box center [1292, 175] width 16 height 16
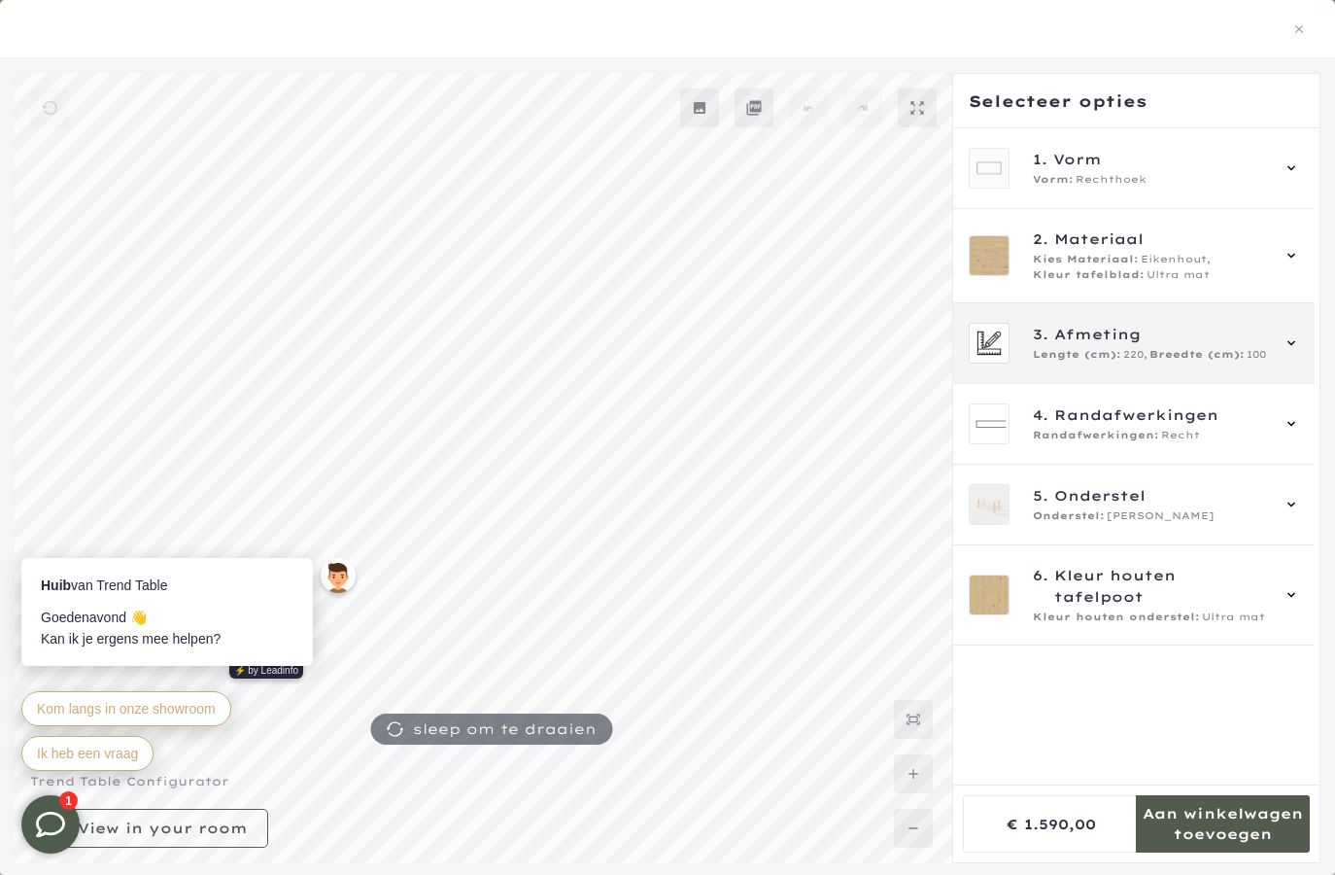
click at [1292, 342] on icon at bounding box center [1292, 342] width 8 height 5
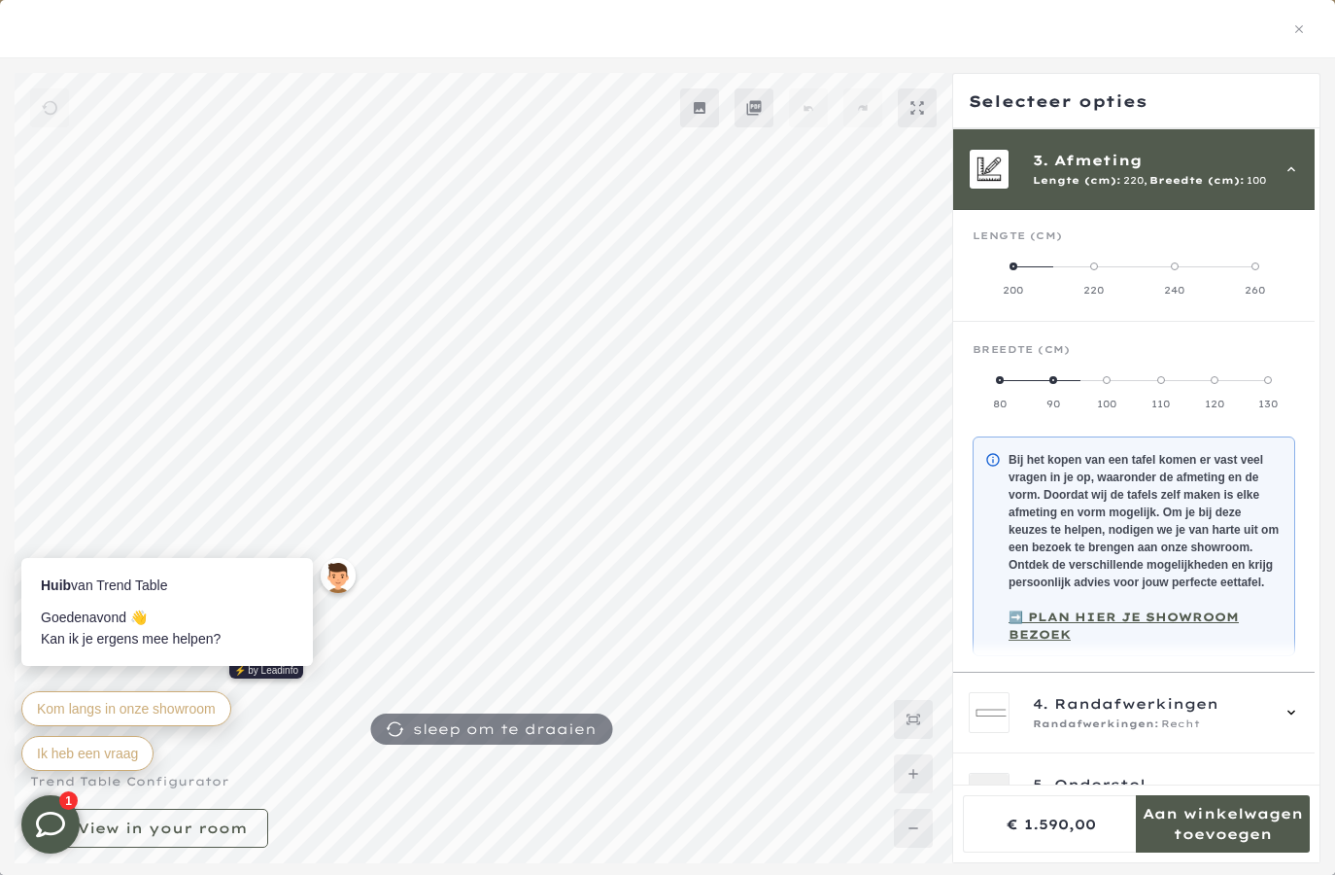
scroll to position [175, 0]
click at [1291, 161] on icon at bounding box center [1292, 168] width 16 height 16
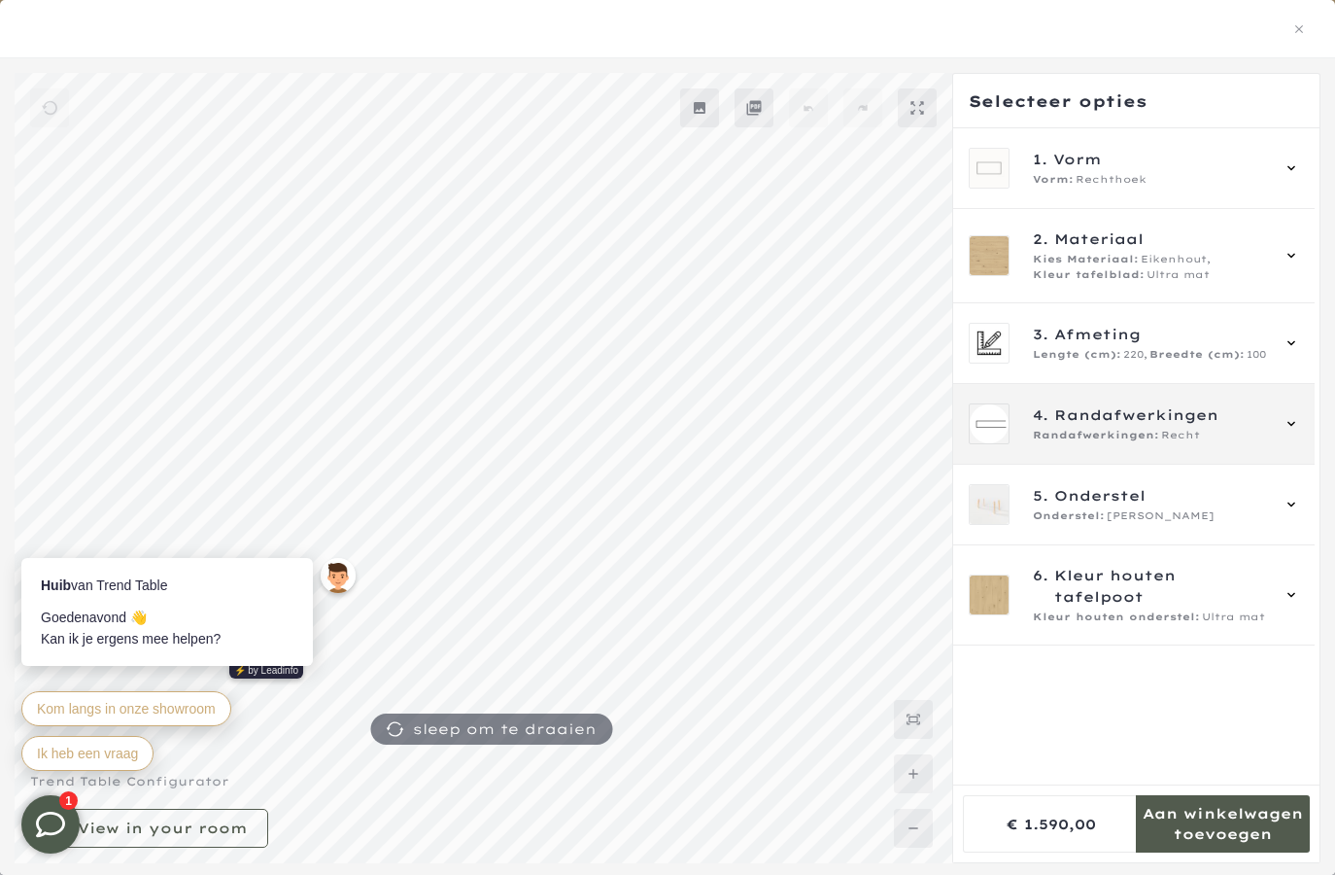
click at [1286, 413] on div "4. Randafwerkingen Randafwerkingen: Recht" at bounding box center [1134, 423] width 330 height 41
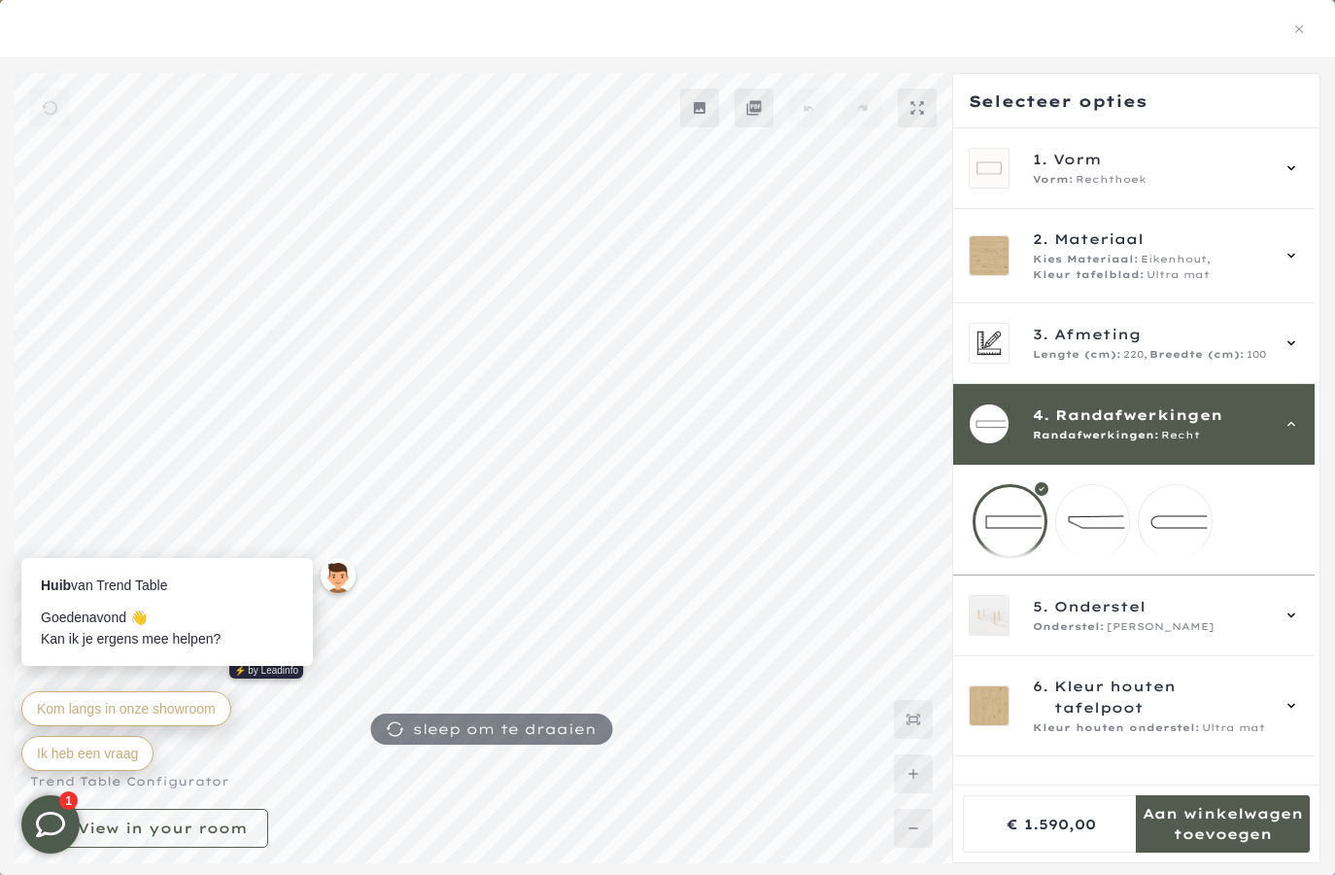
click at [1286, 411] on div "4. Randafwerkingen Randafwerkingen: Recht" at bounding box center [1134, 423] width 330 height 41
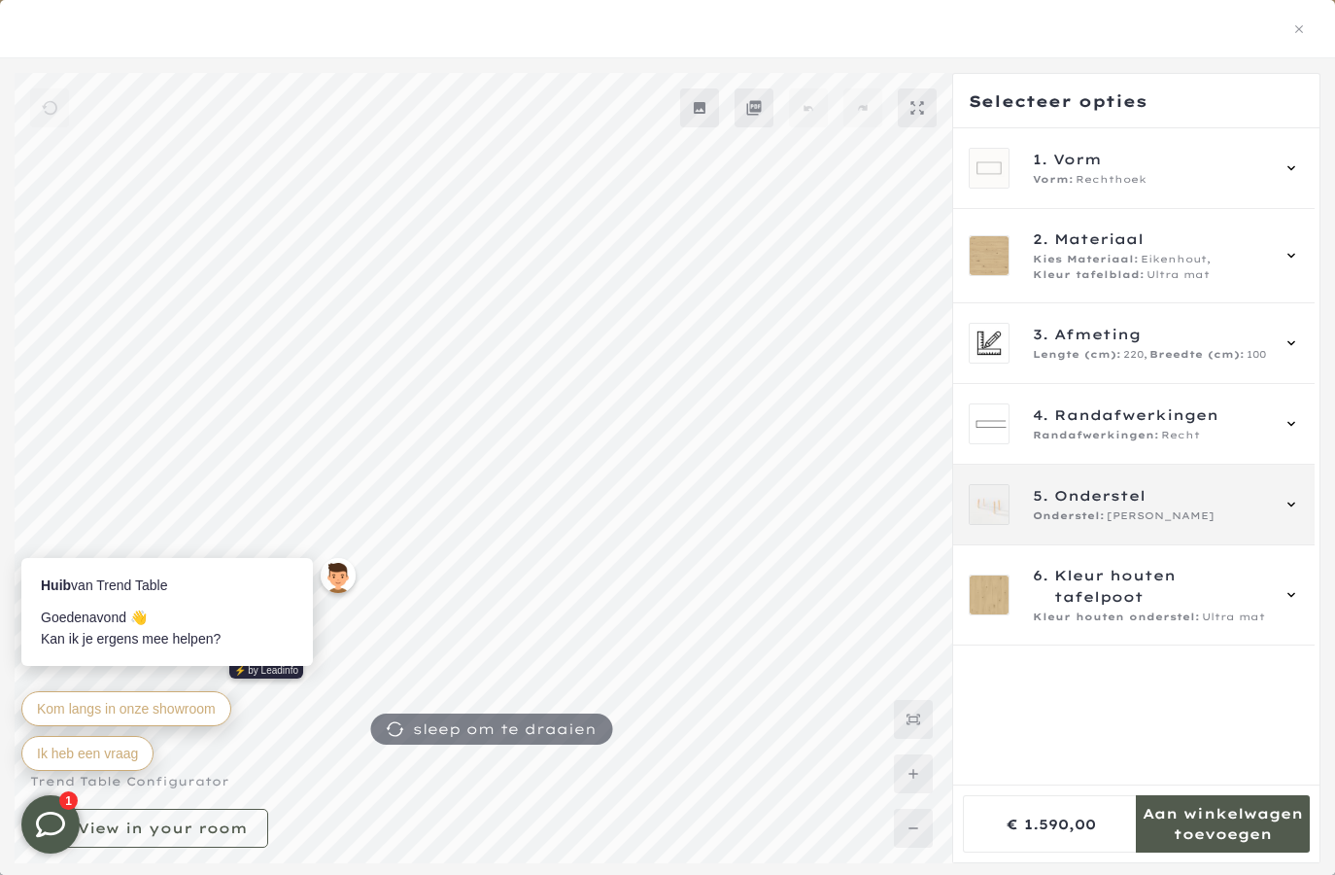
click at [1291, 499] on icon at bounding box center [1292, 505] width 16 height 16
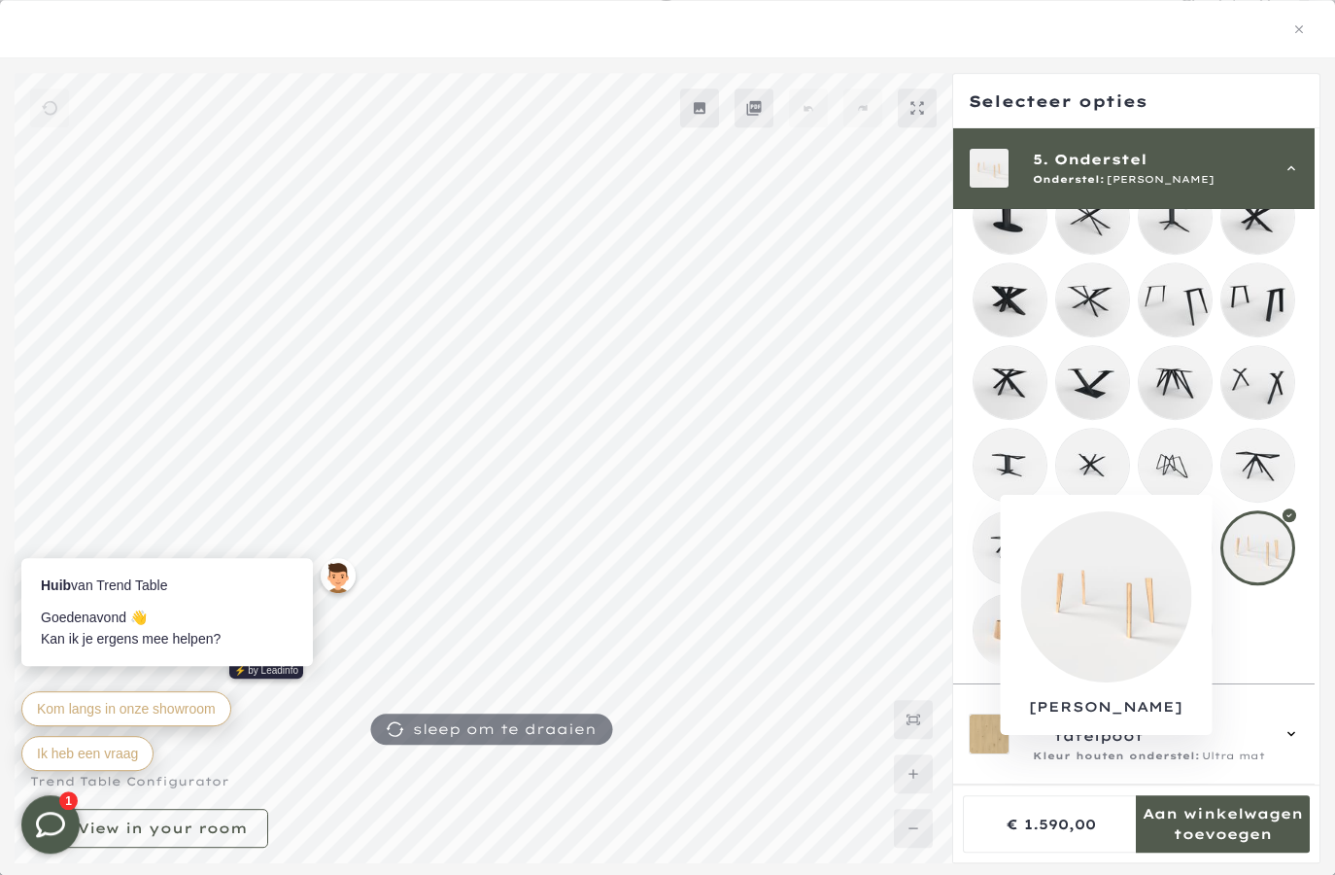
scroll to position [140, 0]
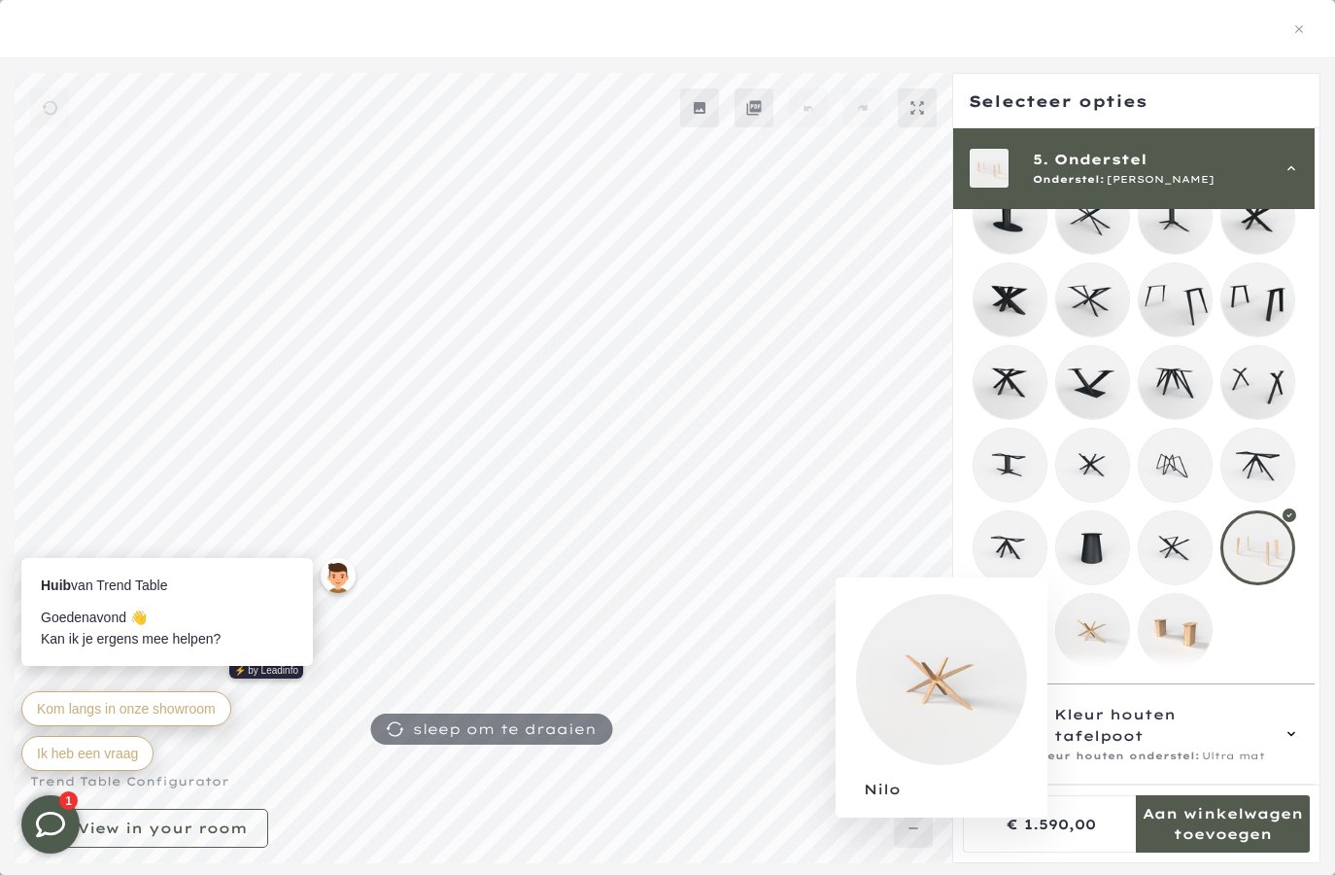
click at [1081, 630] on mmq-loader at bounding box center [1092, 630] width 73 height 73
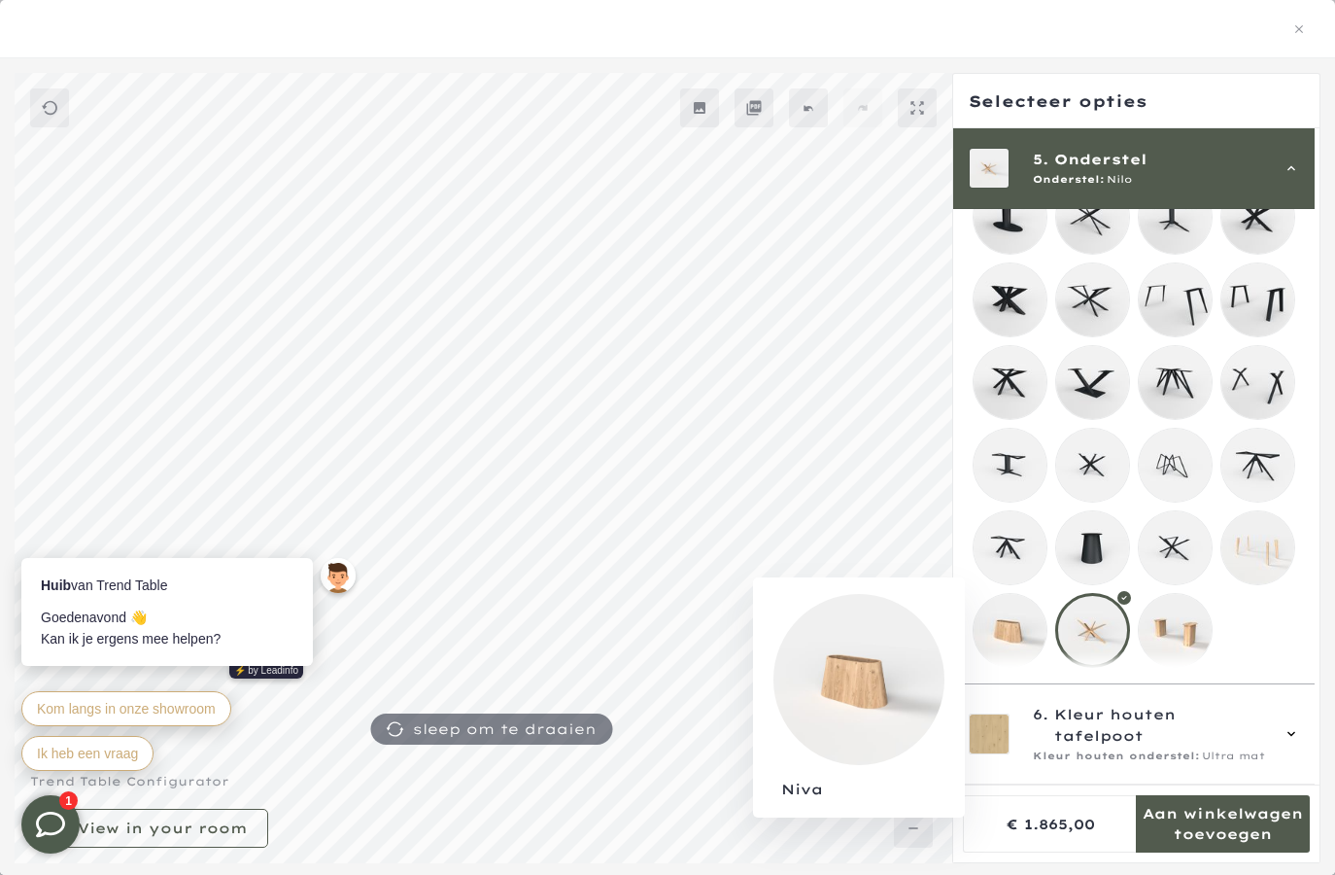
click at [996, 628] on mmq-loader at bounding box center [1010, 630] width 73 height 73
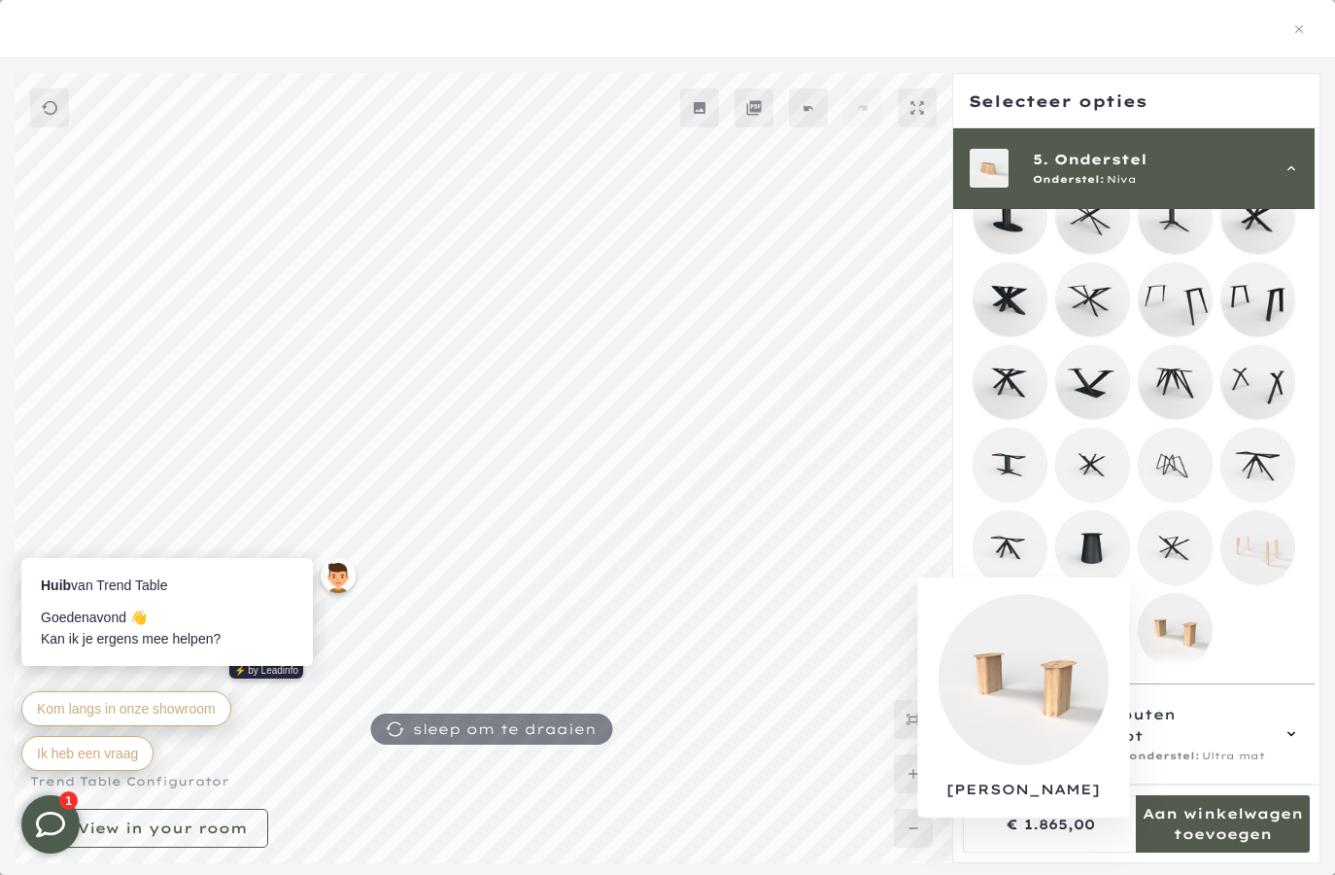
click at [1188, 612] on mmq-loader at bounding box center [1175, 630] width 73 height 73
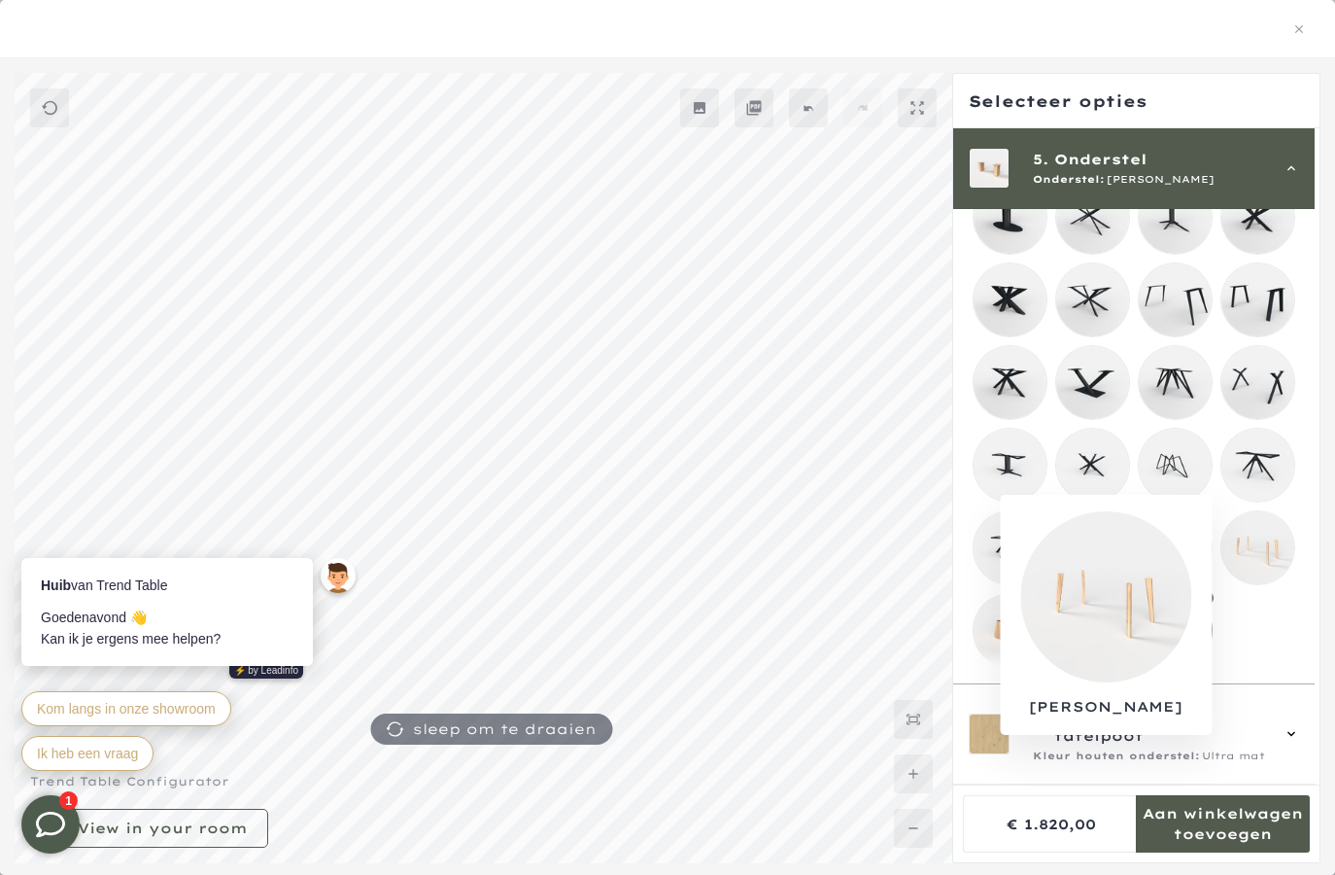
click at [1261, 534] on mmq-loader at bounding box center [1258, 547] width 73 height 73
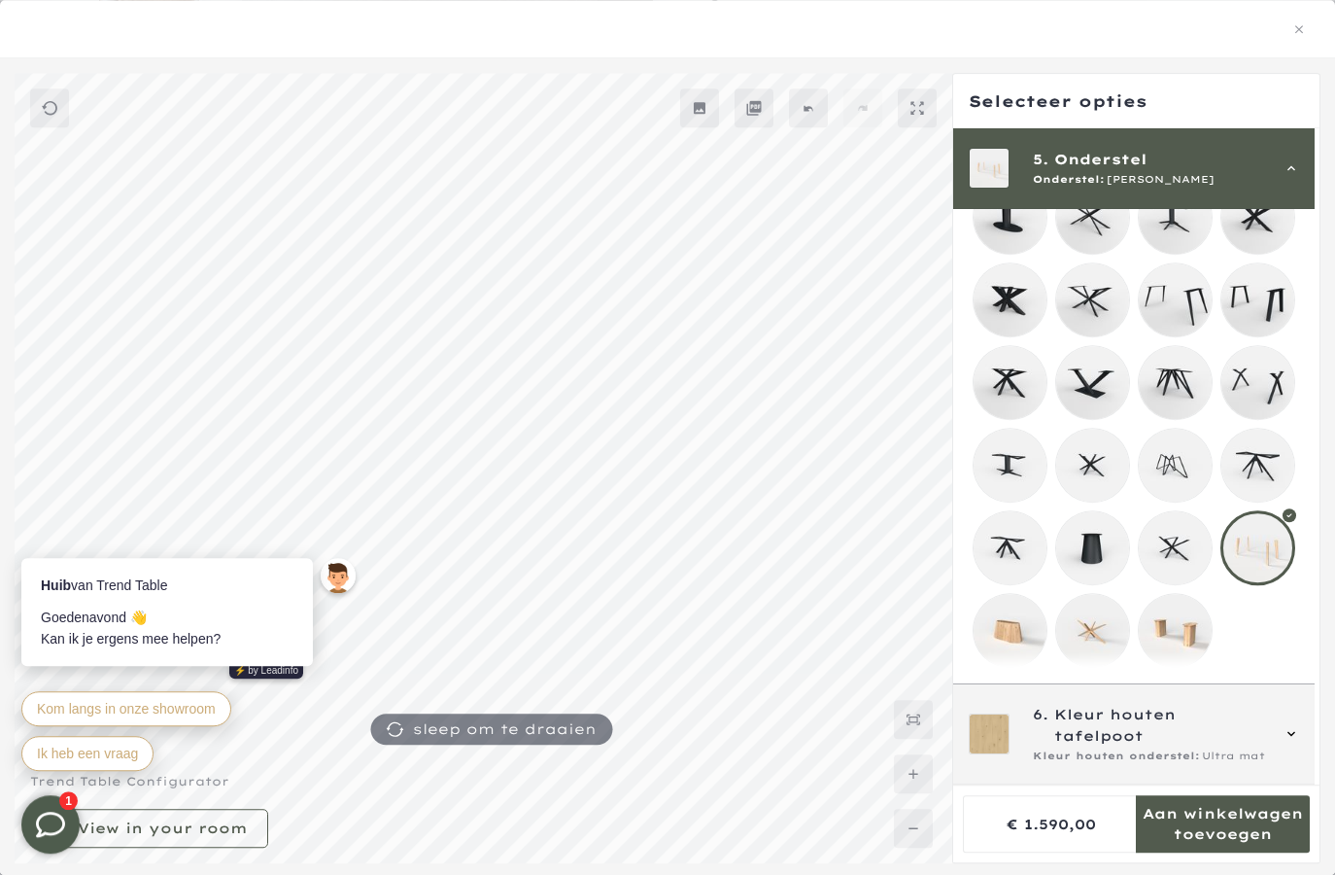
scroll to position [327, 0]
